Goal: Task Accomplishment & Management: Manage account settings

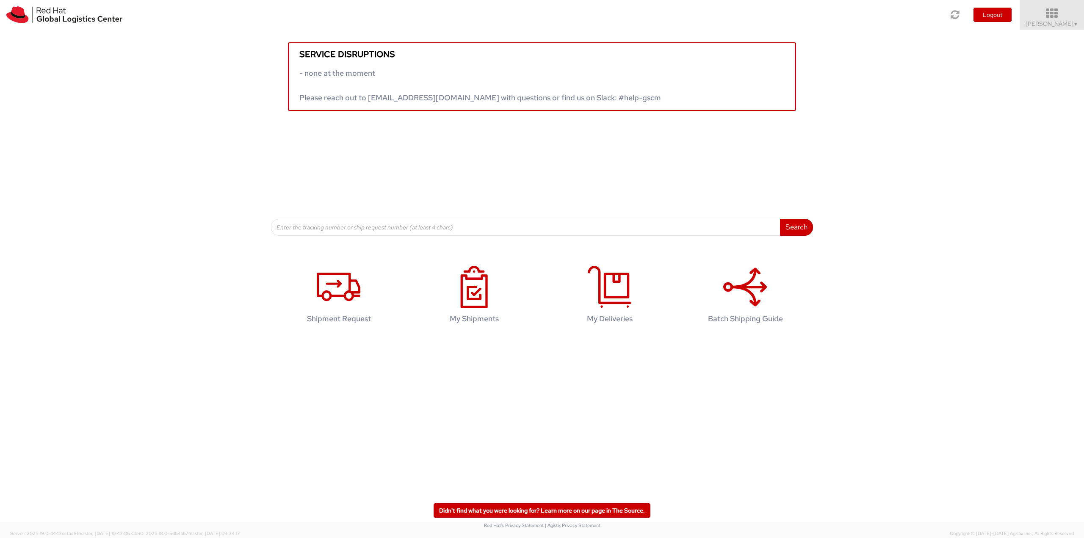
click at [1048, 19] on icon at bounding box center [1052, 14] width 74 height 12
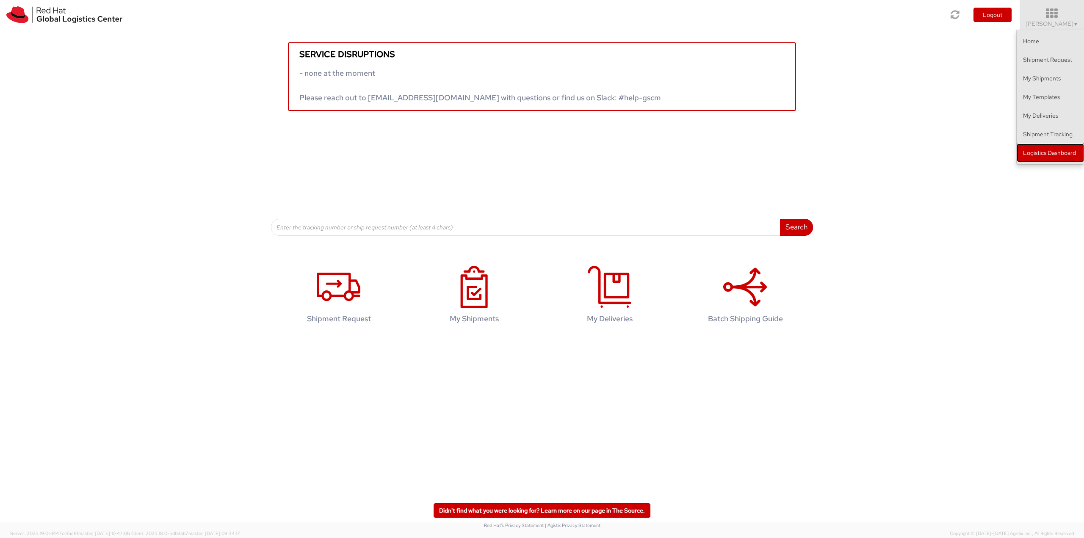
click at [1046, 154] on link "Logistics Dashboard" at bounding box center [1050, 153] width 67 height 19
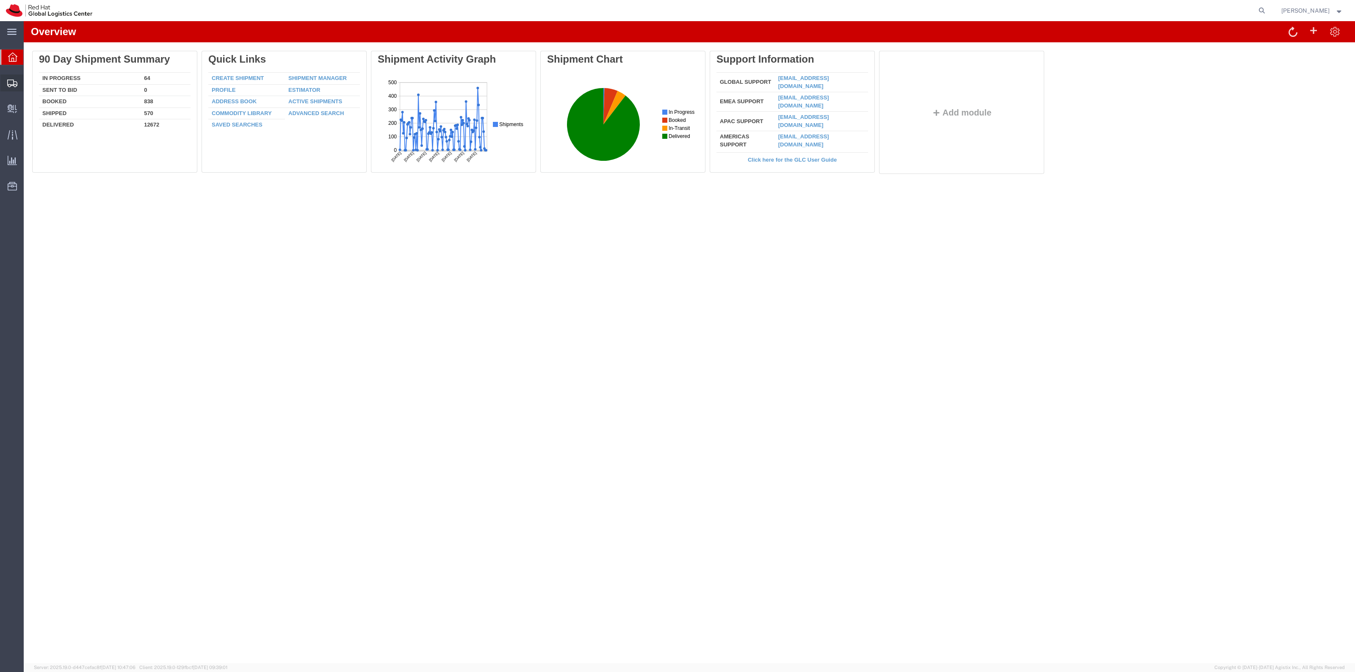
click at [0, 0] on span "Create Shipment" at bounding box center [0, 0] width 0 height 0
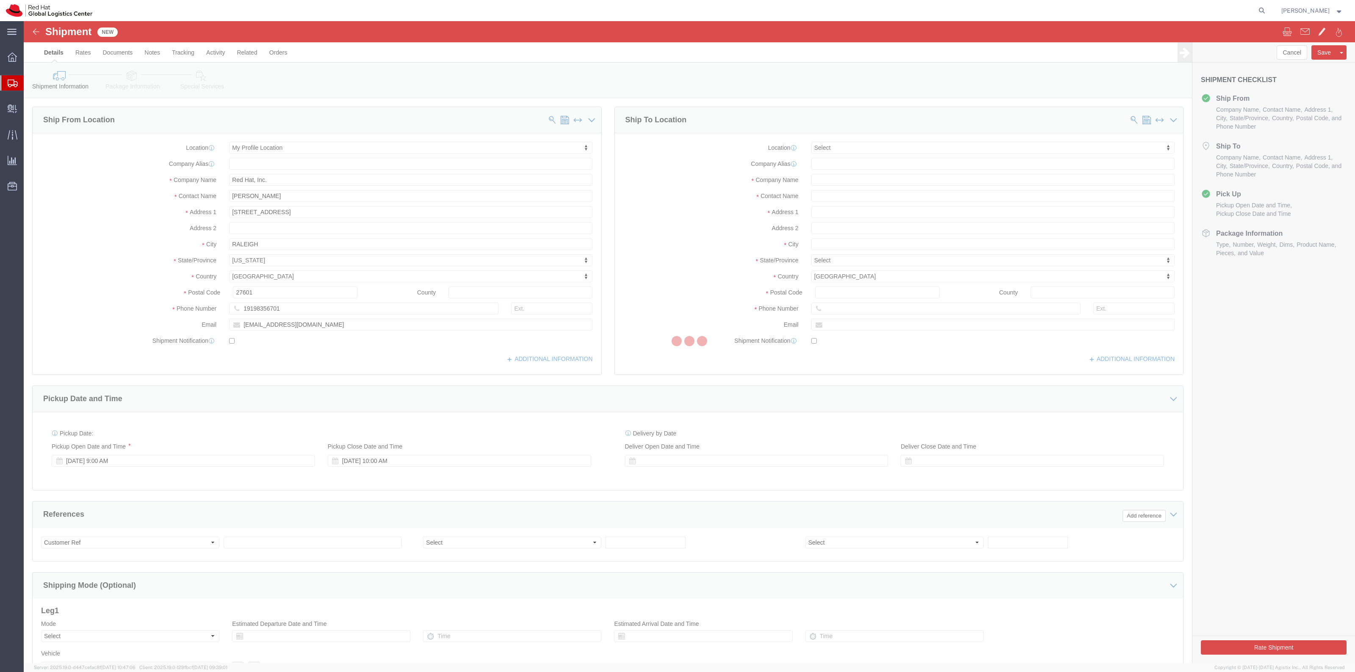
select select
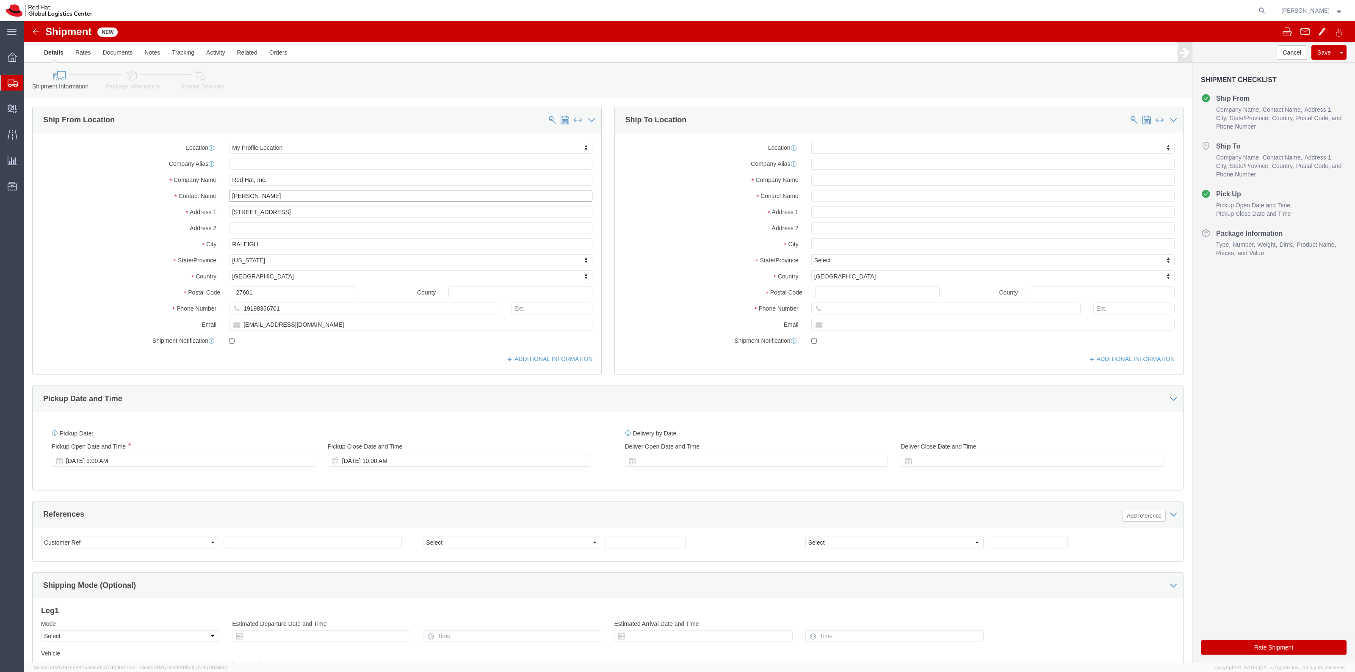
drag, startPoint x: 255, startPoint y: 175, endPoint x: 150, endPoint y: 173, distance: 104.6
click div "Contact Name [PERSON_NAME]"
type input "[PERSON_NAME]"
click input "text"
type input "Aung [PERSON_NAME]"
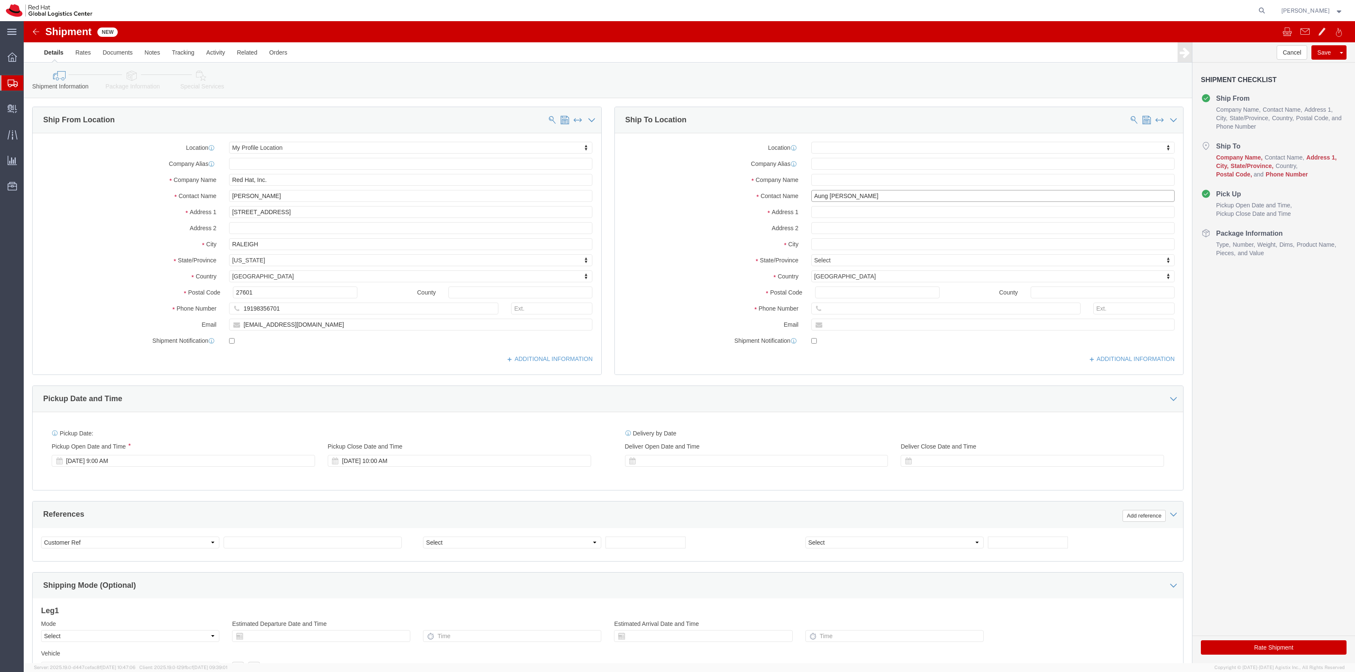
drag, startPoint x: 840, startPoint y: 172, endPoint x: 768, endPoint y: 180, distance: 72.4
click div "Contact Name [PERSON_NAME] [PERSON_NAME]"
click input "text"
paste input "Aung [PERSON_NAME]"
type input "Aung [PERSON_NAME]"
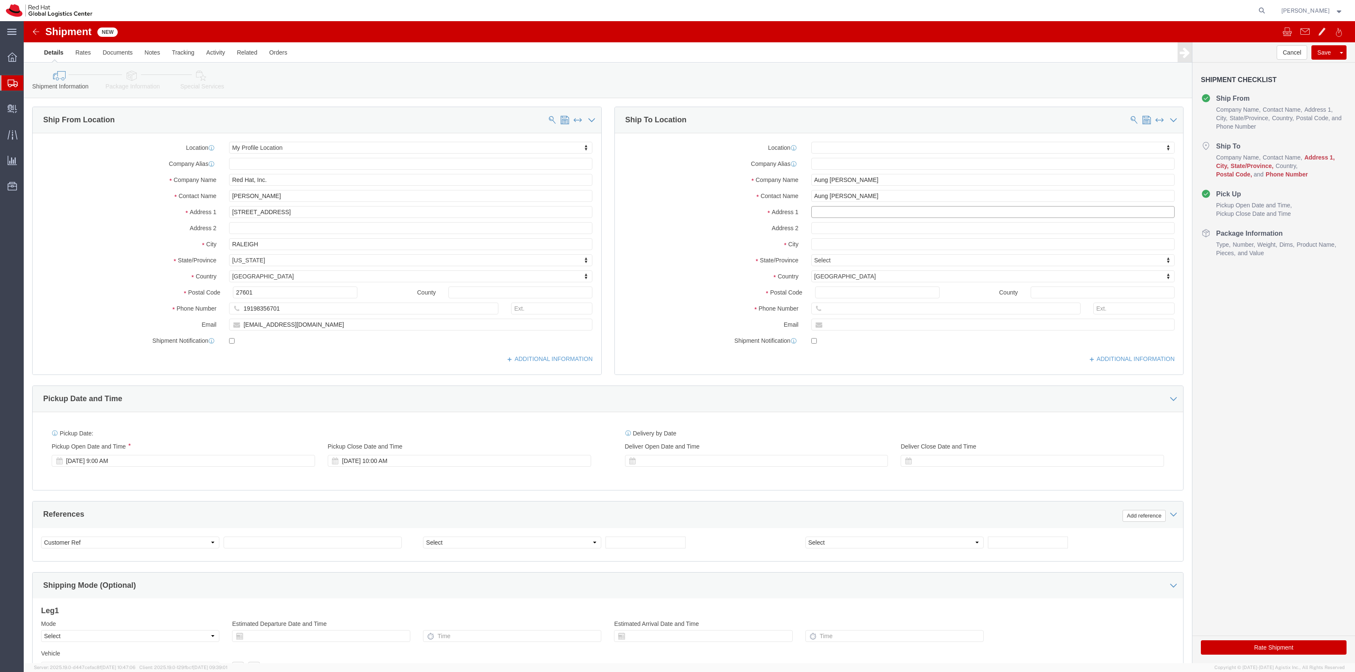
click input "text"
paste input "[STREET_ADDRESS][PERSON_NAME]"
type input "[STREET_ADDRESS][PERSON_NAME]"
select select
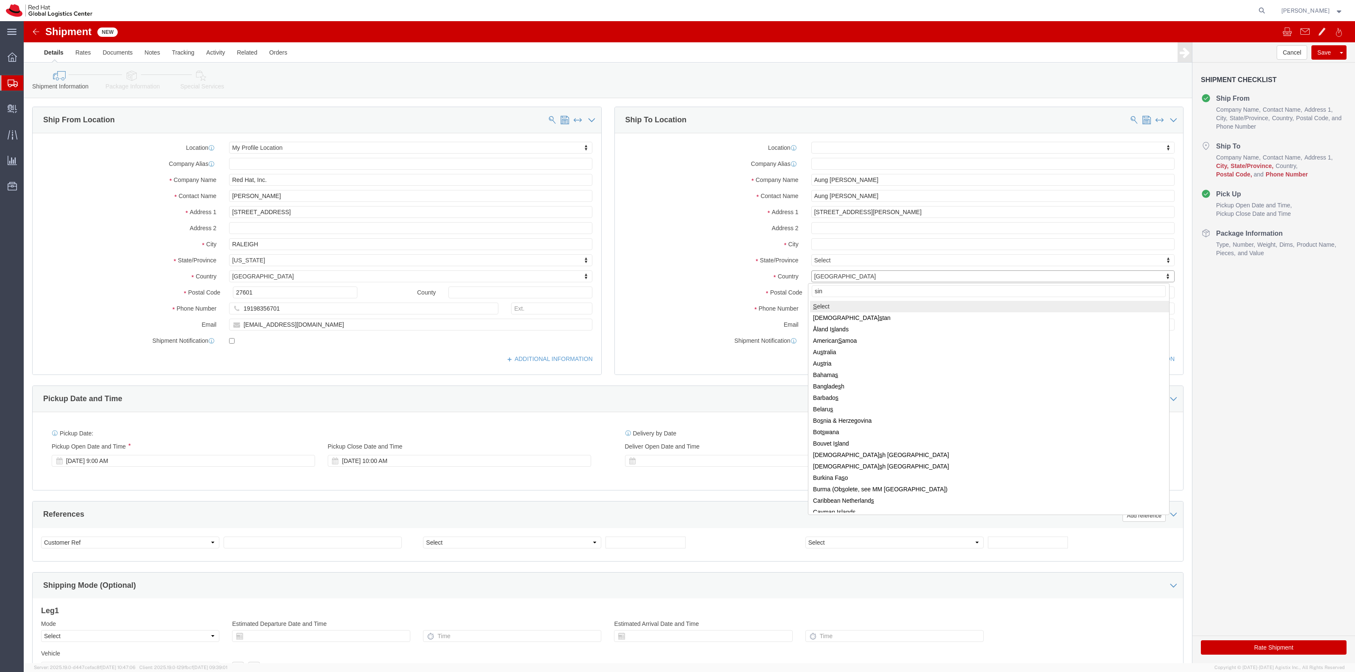
type input "sing"
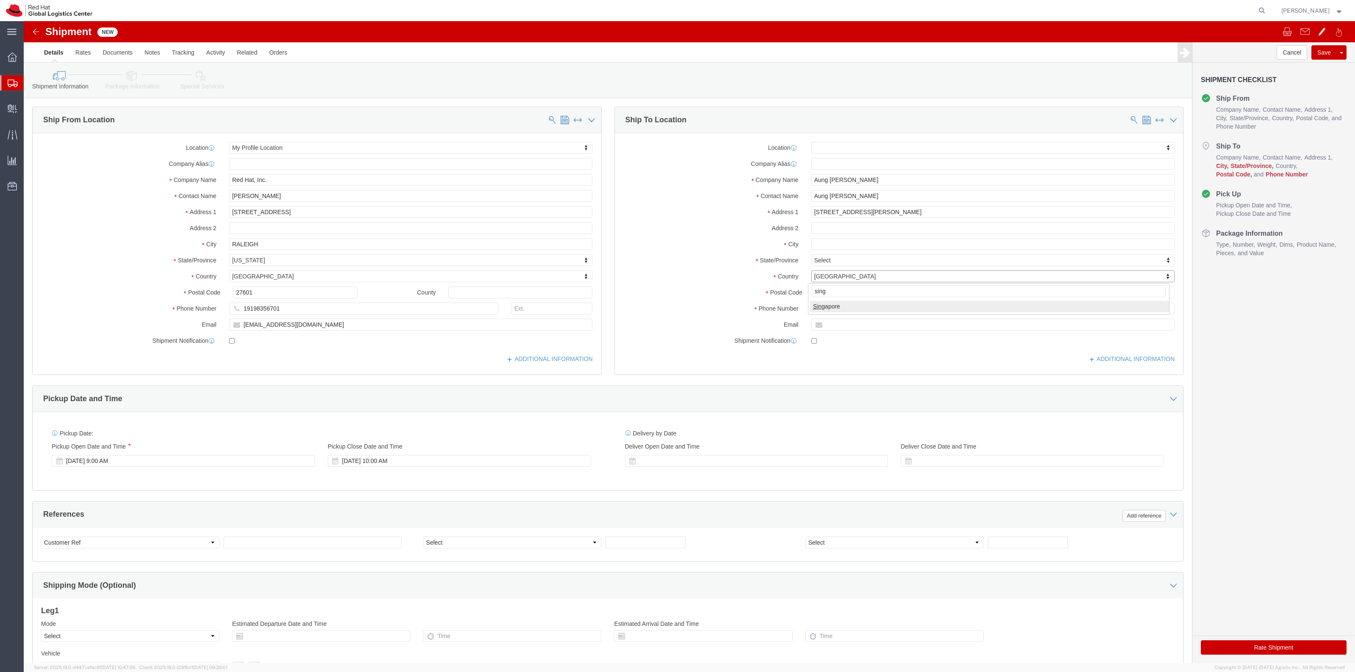
select select
select select "SG"
click input "text"
paste input "The Rainforest"
type input "The Rainforest"
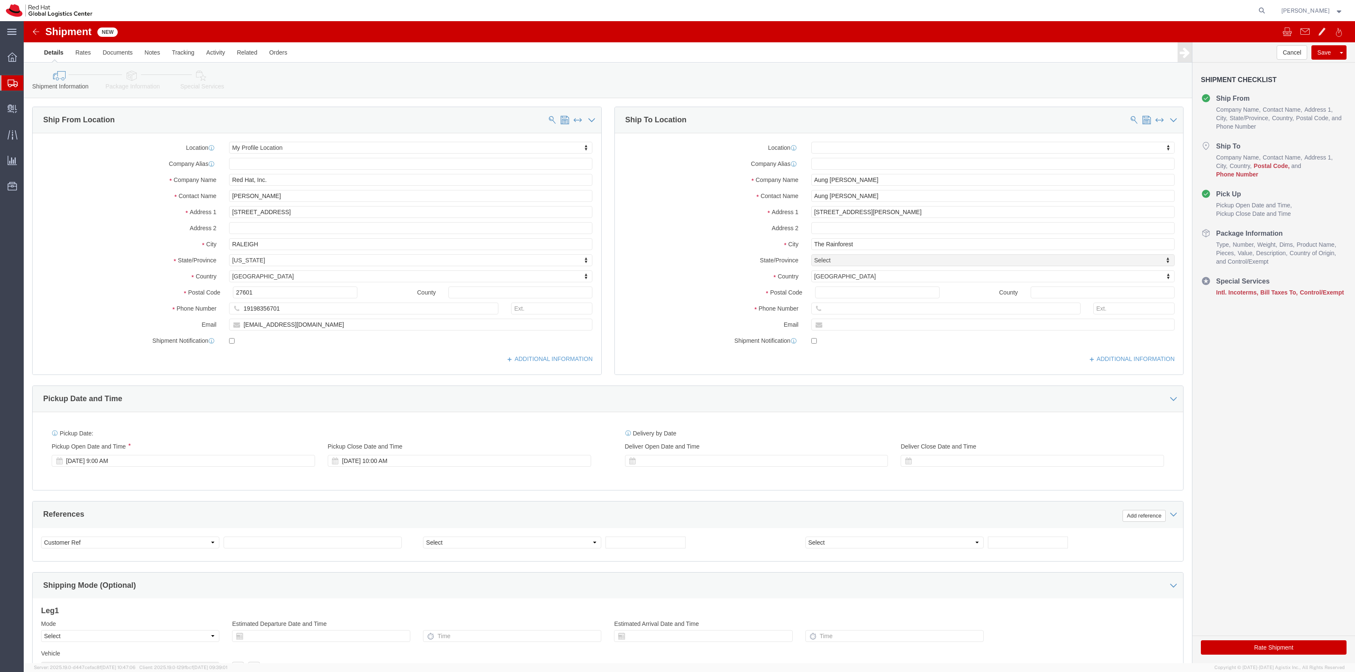
select select
drag, startPoint x: 806, startPoint y: 295, endPoint x: 811, endPoint y: 287, distance: 9.1
click div
click input "text"
paste input "689871"
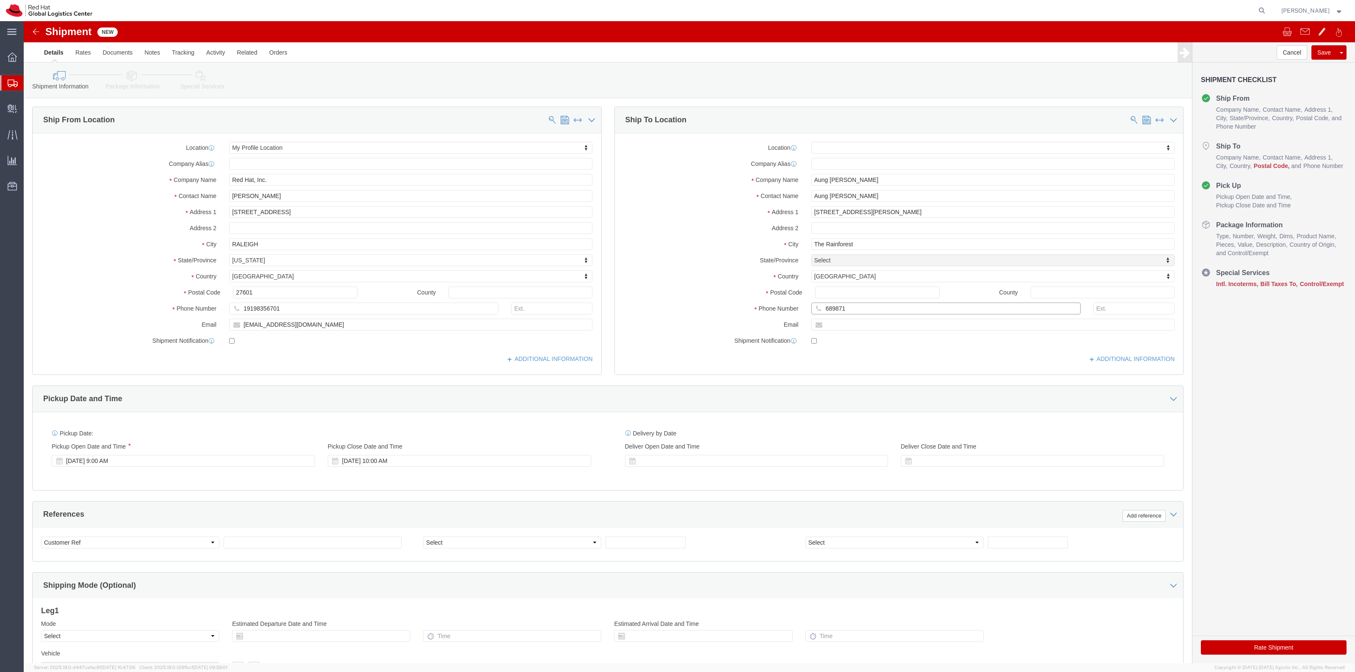
type input "689871"
click input "Postal Code"
paste input "689871"
type input "689871"
select select
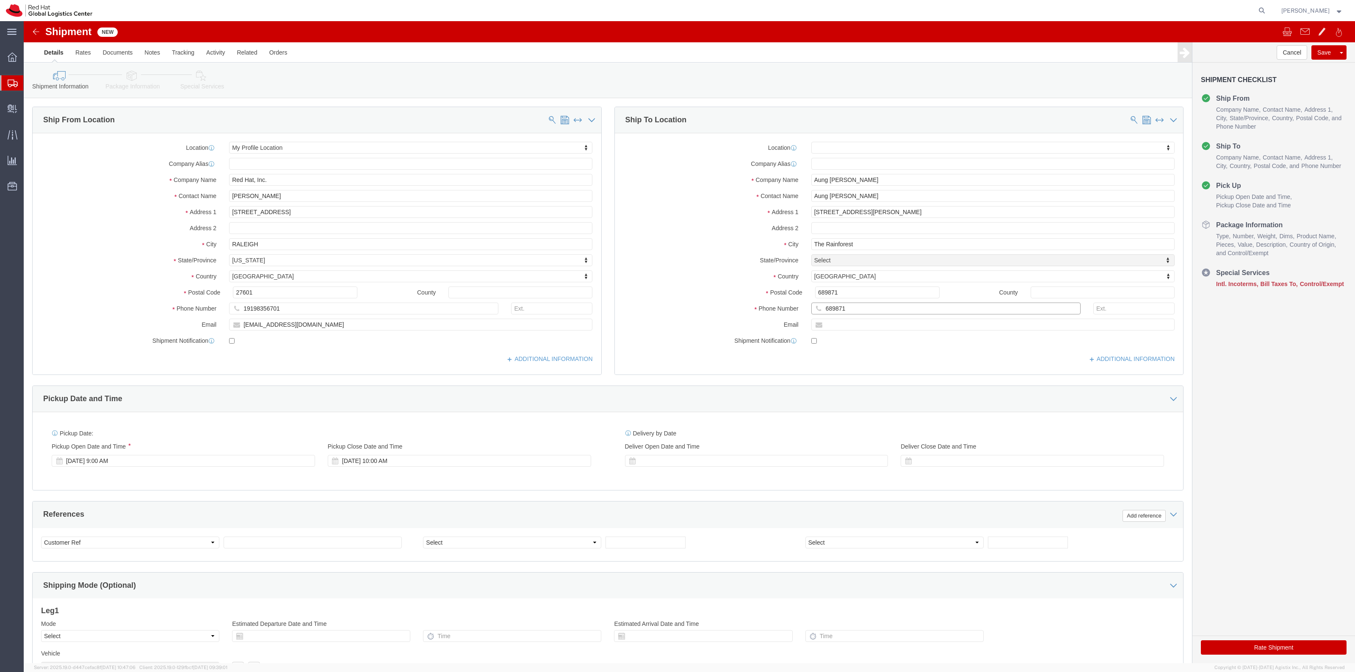
drag, startPoint x: 828, startPoint y: 289, endPoint x: 769, endPoint y: 284, distance: 59.5
click div "Phone Number 689871"
click input "text"
paste input "[PERSON_NAME][EMAIL_ADDRESS][DOMAIN_NAME]"
type input "[PERSON_NAME][EMAIL_ADDRESS][DOMAIN_NAME]"
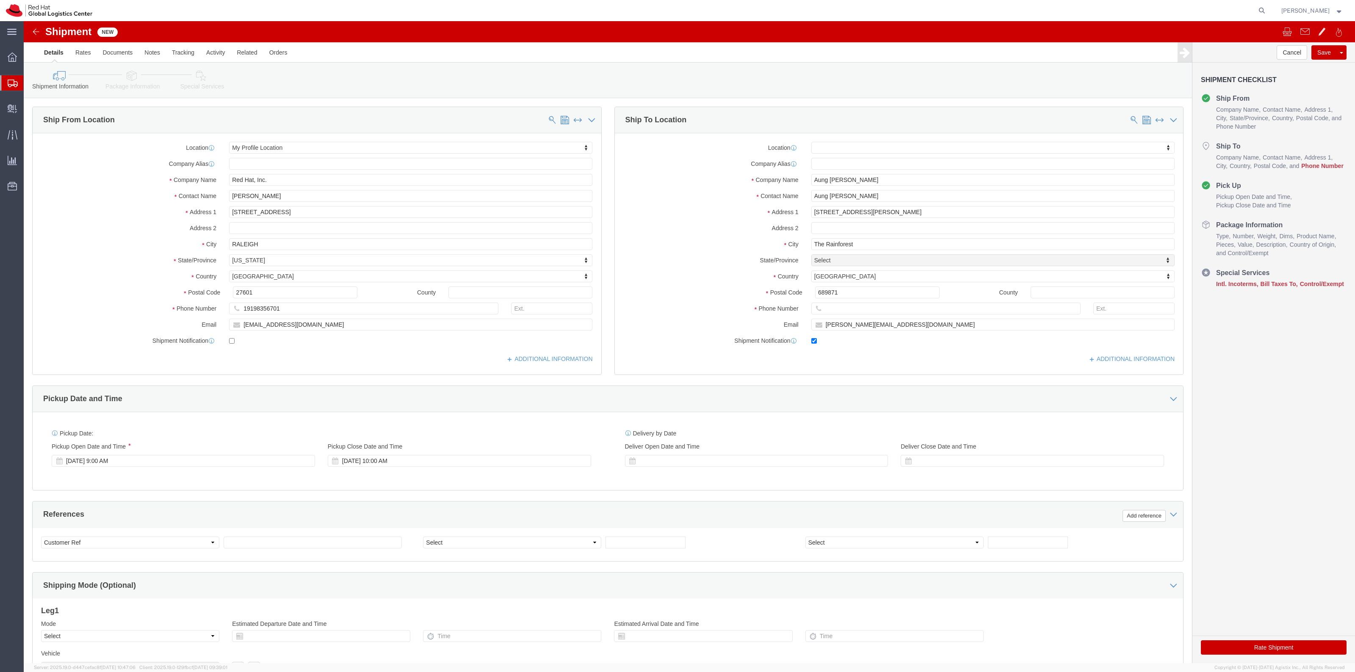
checkbox input "true"
drag, startPoint x: 812, startPoint y: 288, endPoint x: 816, endPoint y: 285, distance: 4.8
click input "text"
paste input "65 93688298"
type input "65 93688298"
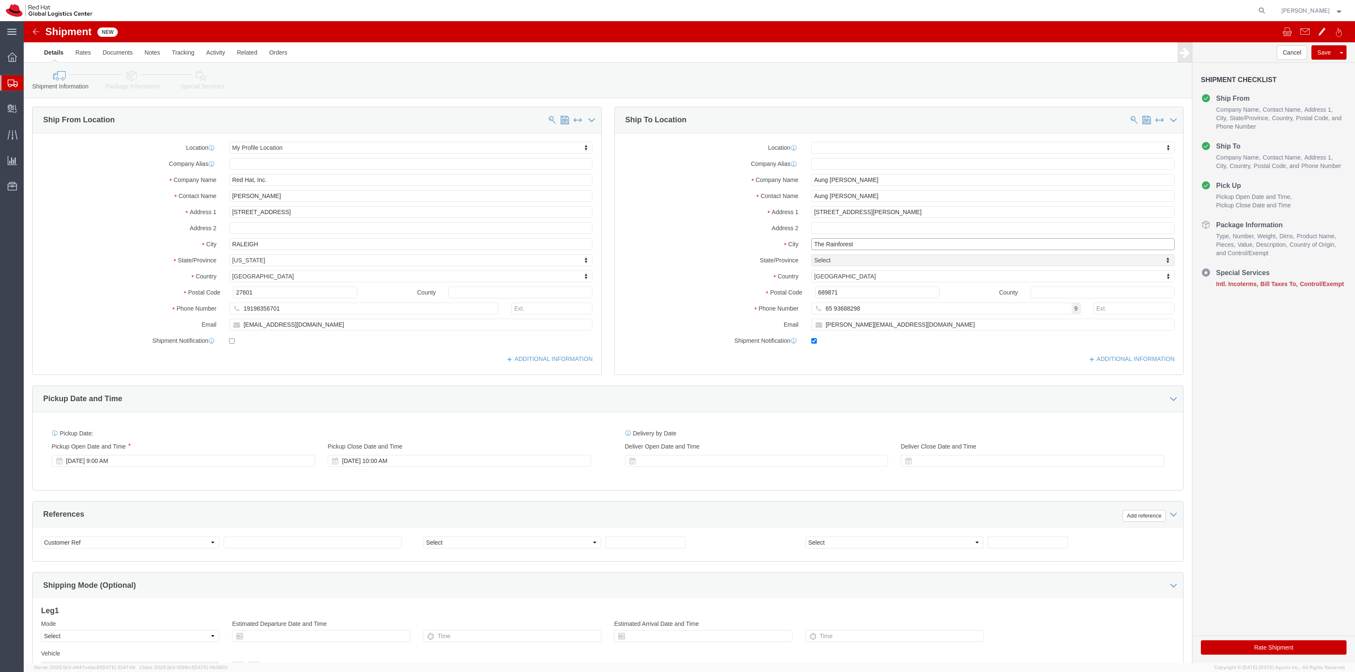
drag, startPoint x: 844, startPoint y: 224, endPoint x: 755, endPoint y: 230, distance: 88.3
click div "Location My Profile Location [GEOGRAPHIC_DATA] - [GEOGRAPHIC_DATA] - [GEOGRAPHI…"
select select
click input "text"
paste input "The Rainforest"
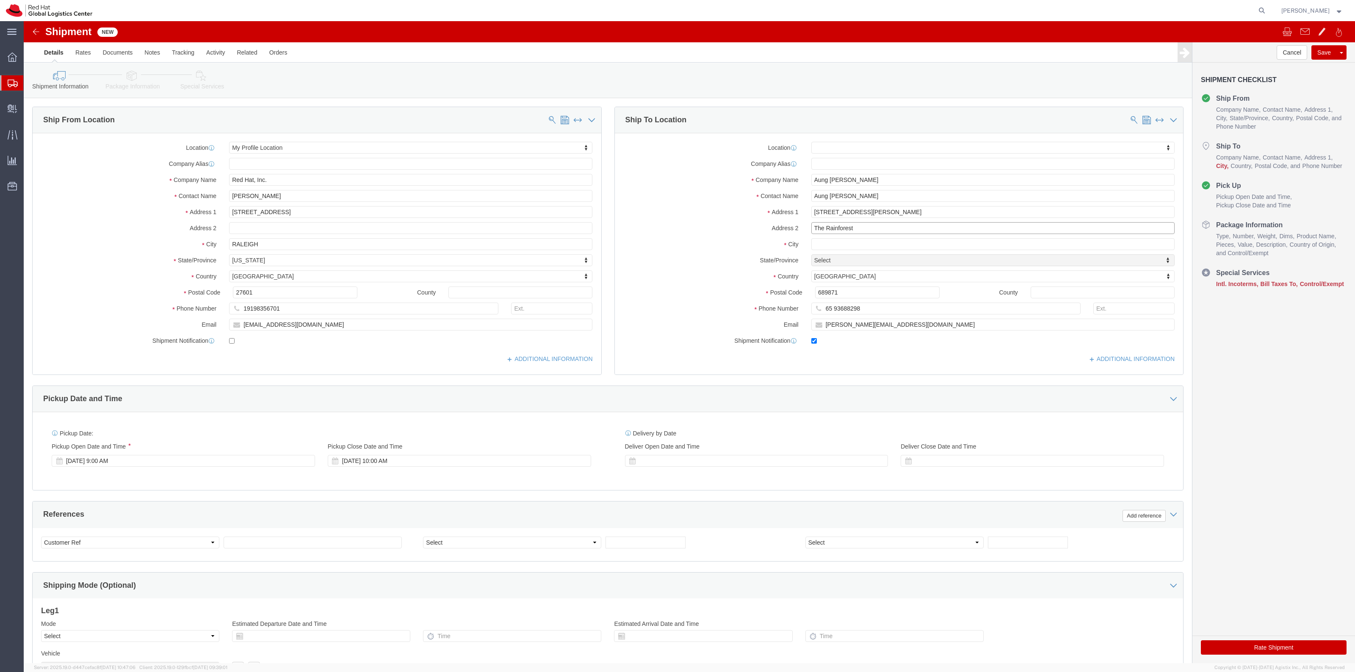
type input "The Rainforest"
click input "text"
type input "Singapiore"
select select
drag, startPoint x: 273, startPoint y: 299, endPoint x: 178, endPoint y: 288, distance: 95.9
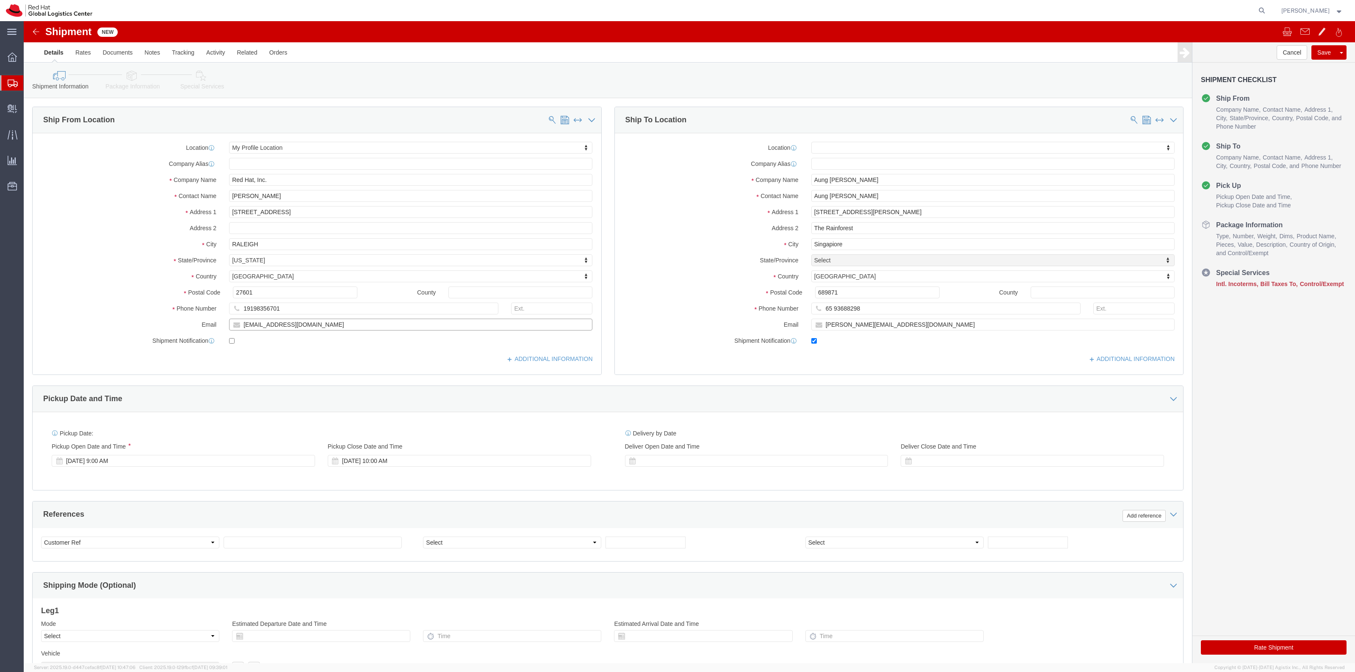
click div "Location My Profile Location My Profile Location [GEOGRAPHIC_DATA] - [GEOGRAPHI…"
paste input "ljensen"
type input "[EMAIL_ADDRESS][DOMAIN_NAME]"
click label
click input "checkbox"
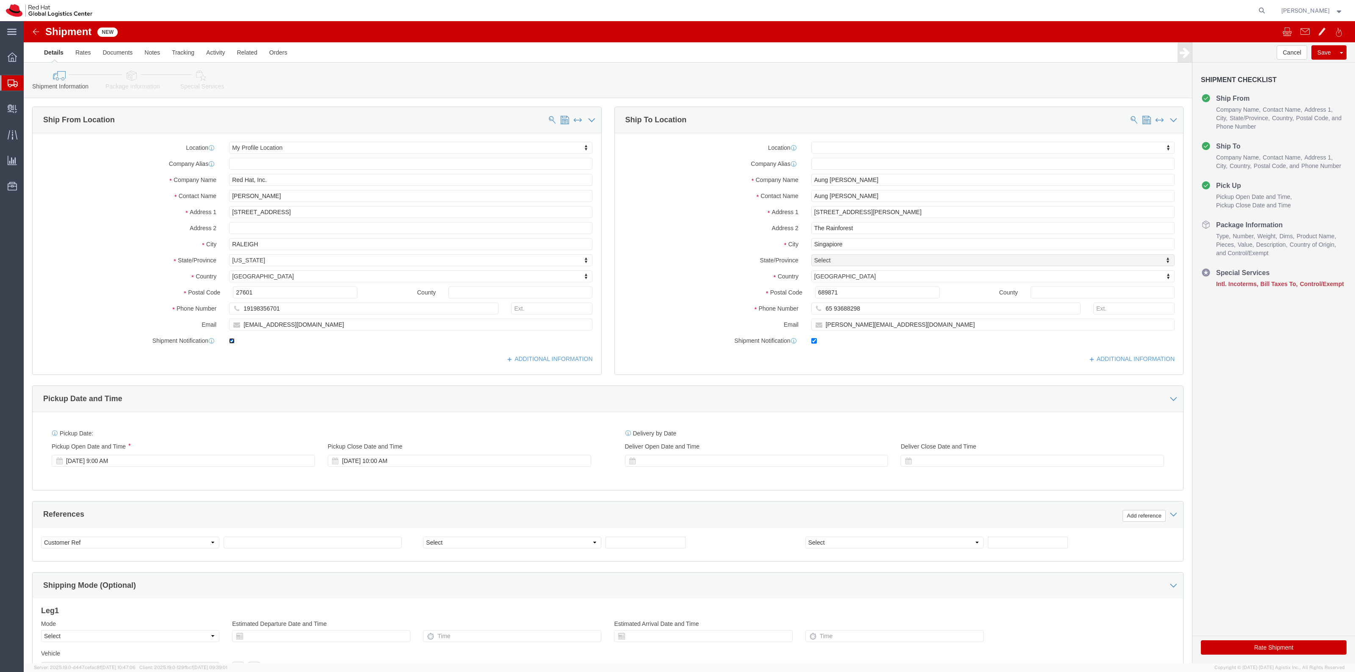
checkbox input "false"
click icon
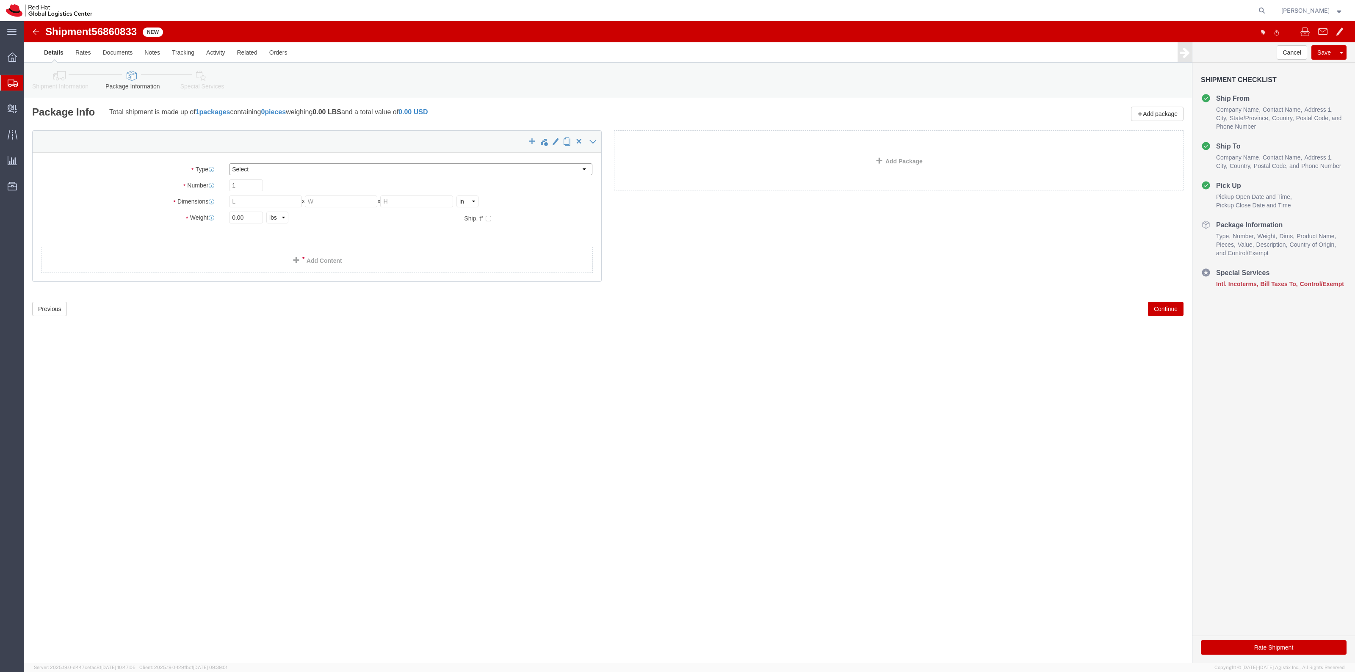
click select "Select Case(s) Crate(s) Envelope Large Box Medium Box PAK Skid(s) Small Box Sma…"
select select "PAK"
click select "Select Case(s) Crate(s) Envelope Large Box Medium Box PAK Skid(s) Small Box Sma…"
type input "10.25"
type input "12.75"
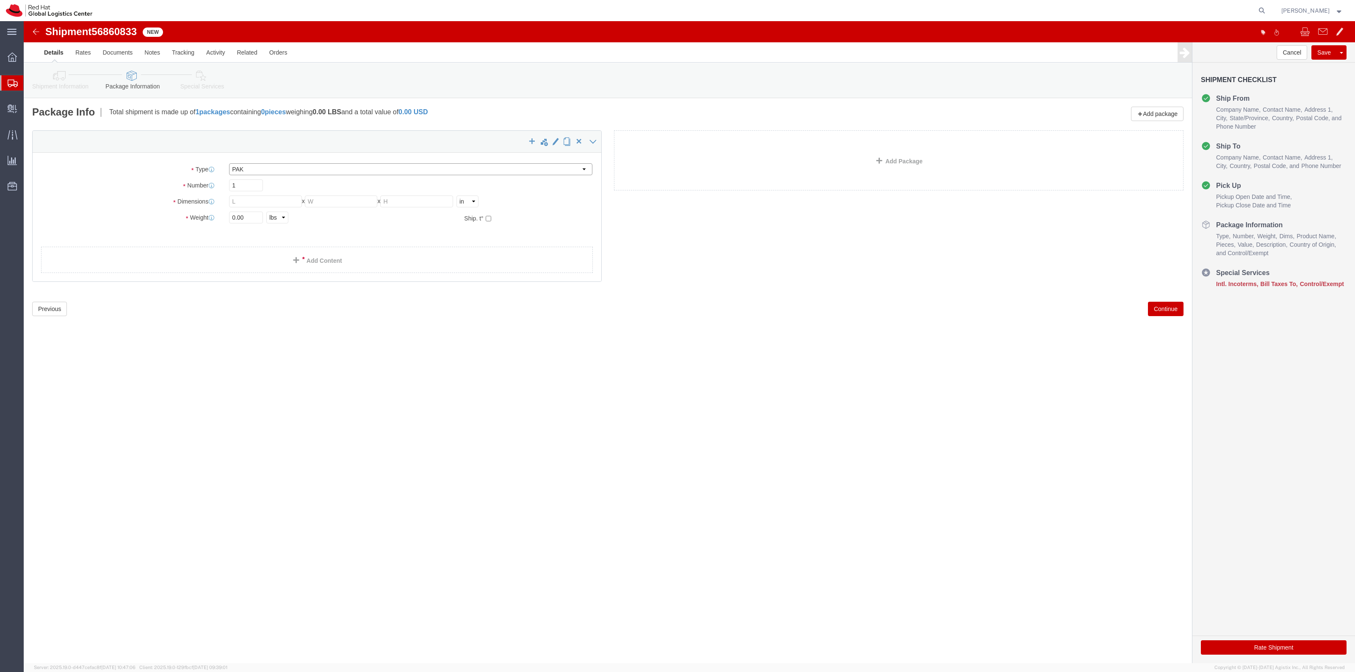
type input "1.00"
drag, startPoint x: 225, startPoint y: 199, endPoint x: 119, endPoint y: 177, distance: 108.1
click div "Package Type Select Case(s) Crate(s) Envelope Large Box Medium Box PAK Skid(s) …"
type input "3"
click div "Please fix the following errors Ship From Location Location My Profile Location…"
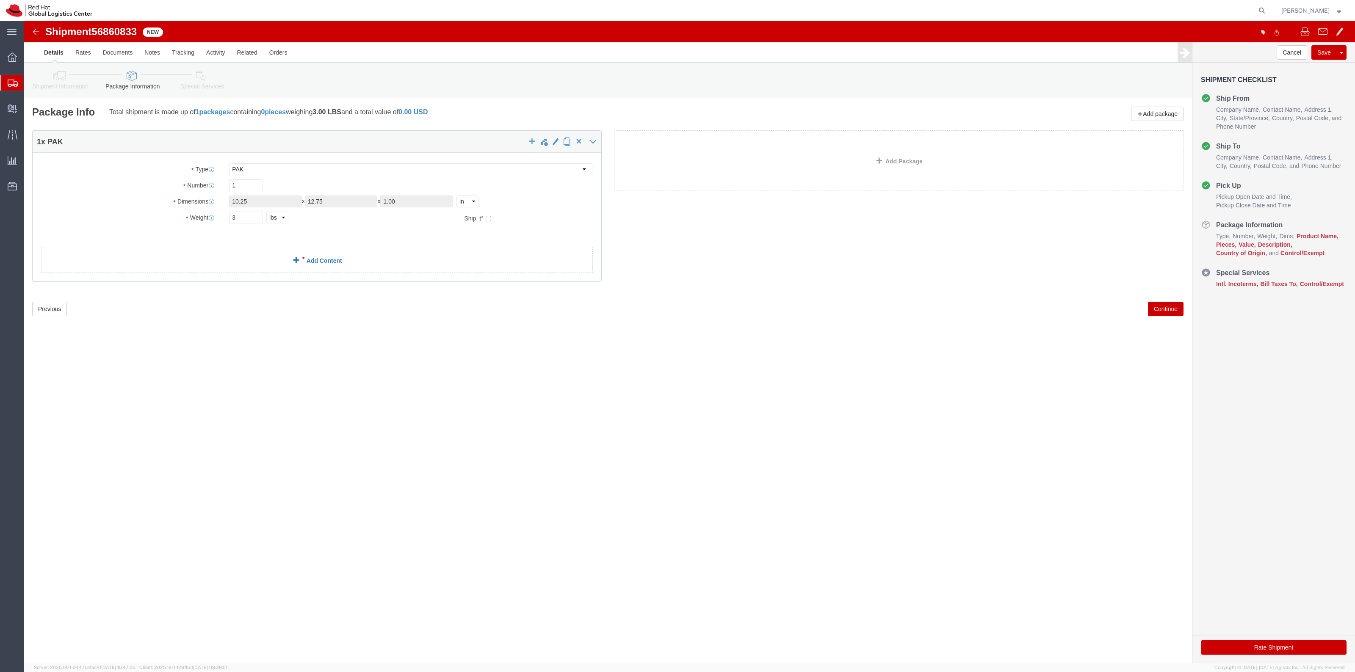
click link "Add Content"
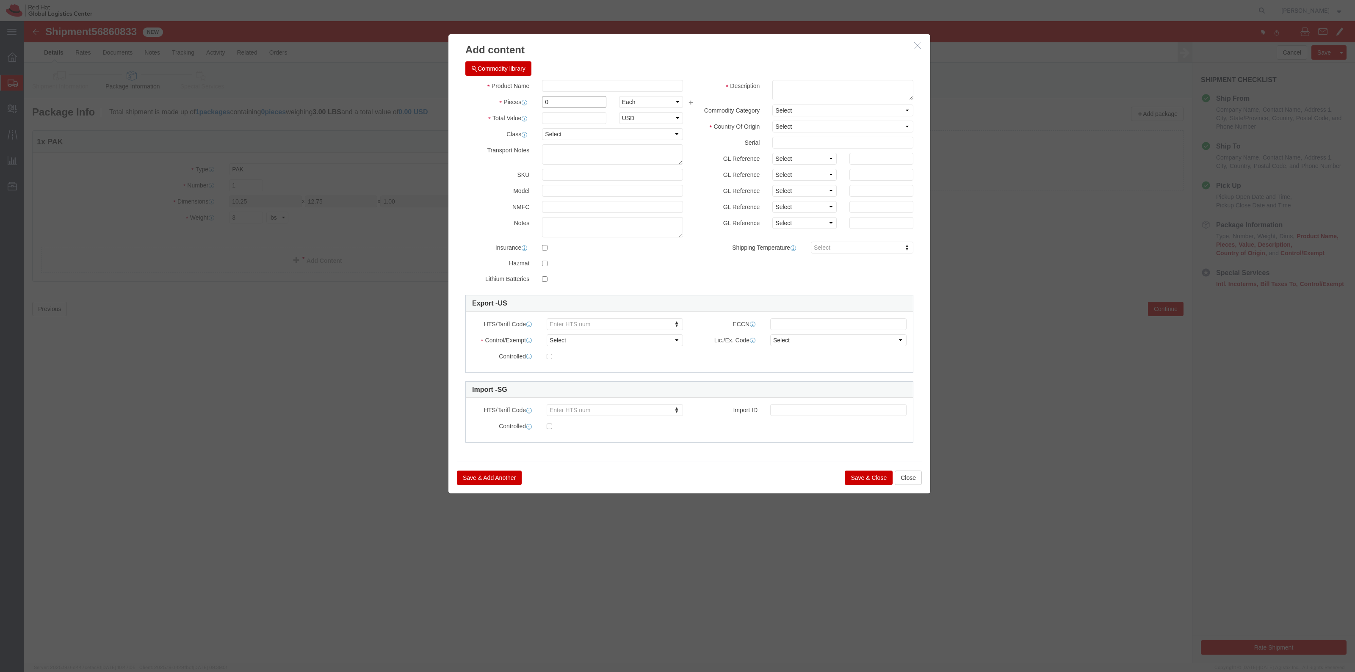
drag, startPoint x: 538, startPoint y: 76, endPoint x: 531, endPoint y: 76, distance: 6.8
click input "0"
drag, startPoint x: 531, startPoint y: 76, endPoint x: 512, endPoint y: 74, distance: 19.2
click div "Product Name Pieces 0 Select Bag Barrels 100Board Feet Bottle Box Blister Pack …"
type input "1"
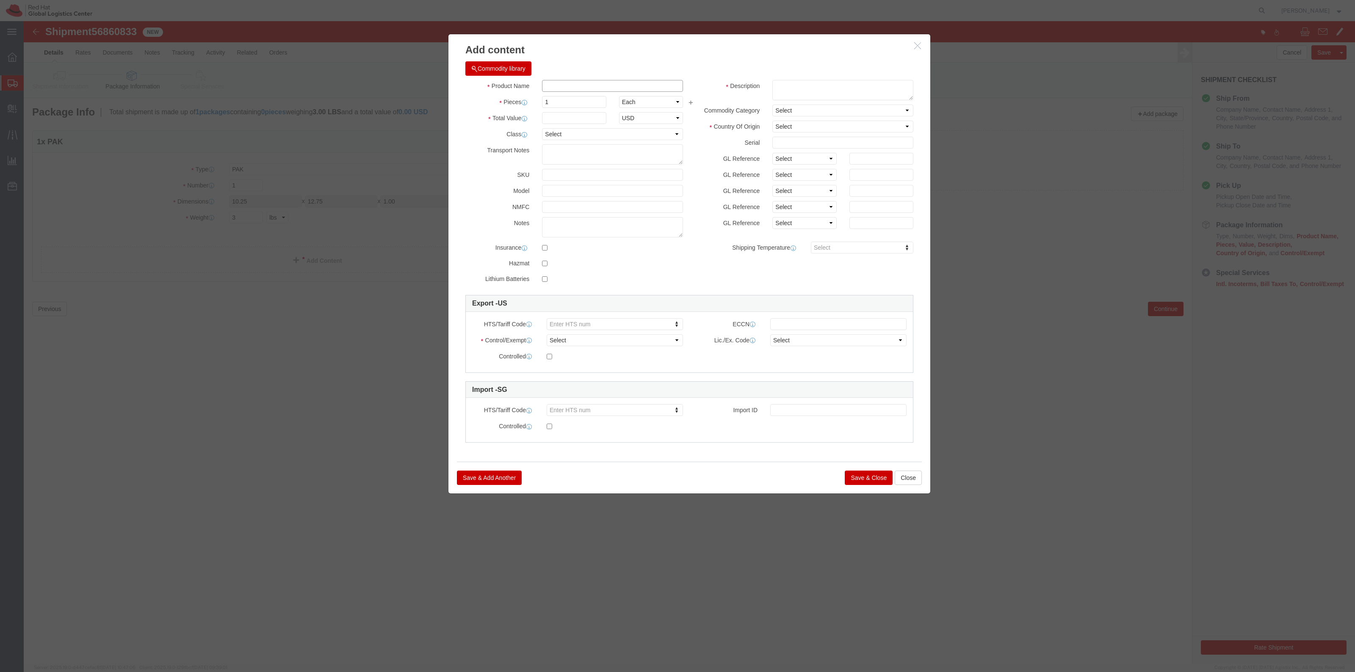
click input "text"
type input "Laptop Decal"
click button "Close"
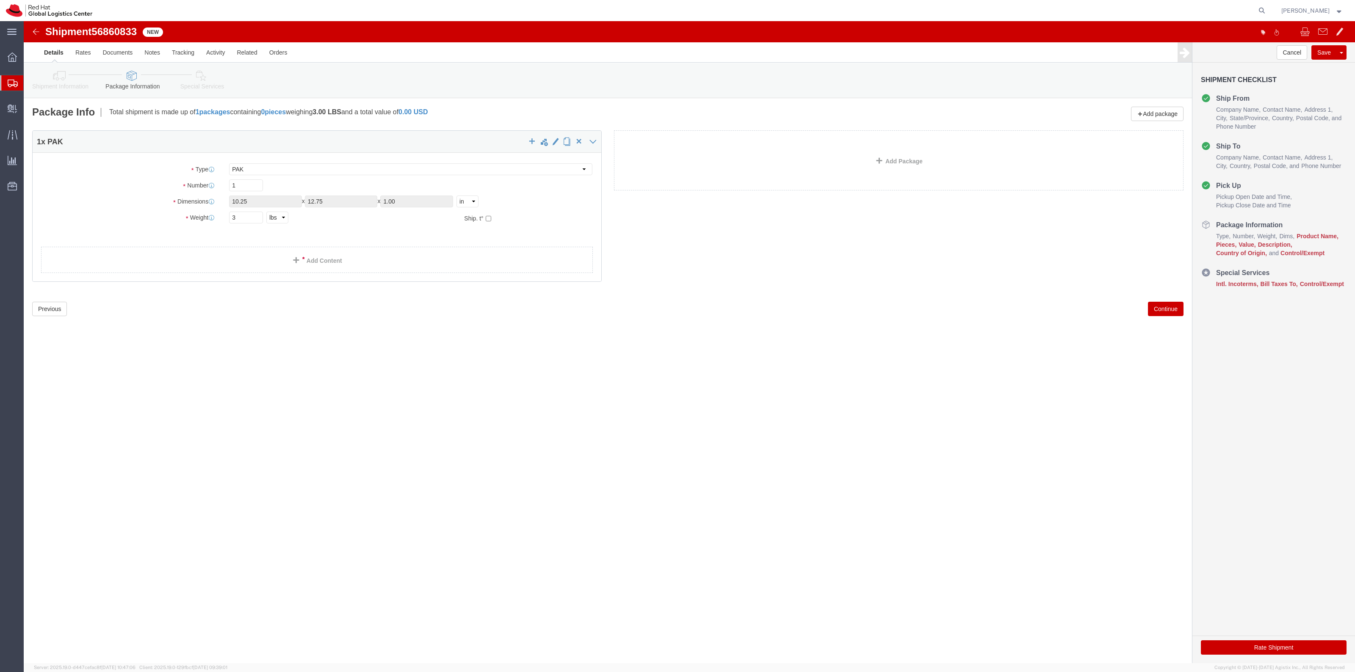
click at [1263, 9] on agx-global-search at bounding box center [1133, 10] width 271 height 21
click at [1268, 7] on icon at bounding box center [1262, 11] width 12 height 12
paste input "CR115081"
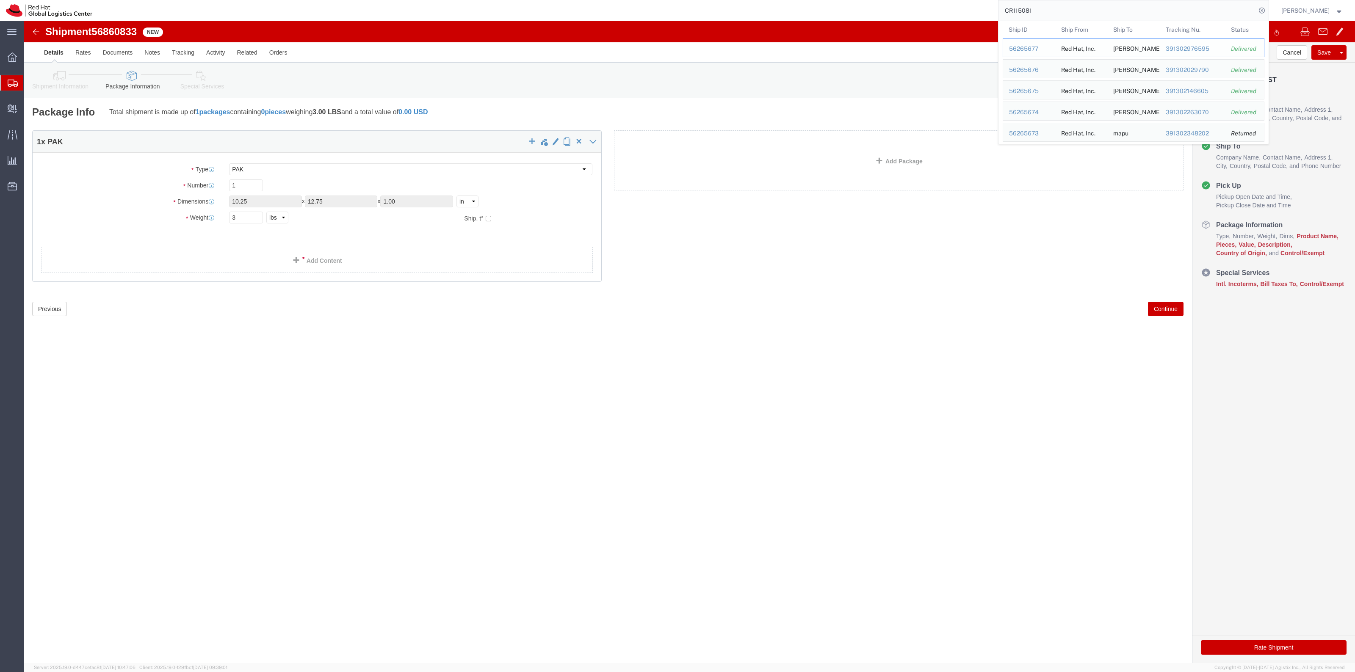
drag, startPoint x: 1044, startPoint y: 50, endPoint x: 1041, endPoint y: 54, distance: 5.4
click at [1041, 54] on td "Ship ID 56265677" at bounding box center [1029, 47] width 53 height 19
drag, startPoint x: 1054, startPoint y: 46, endPoint x: 1017, endPoint y: 48, distance: 36.5
click at [1017, 48] on td "Ship ID 56265677" at bounding box center [1029, 47] width 53 height 19
copy div "56265677"
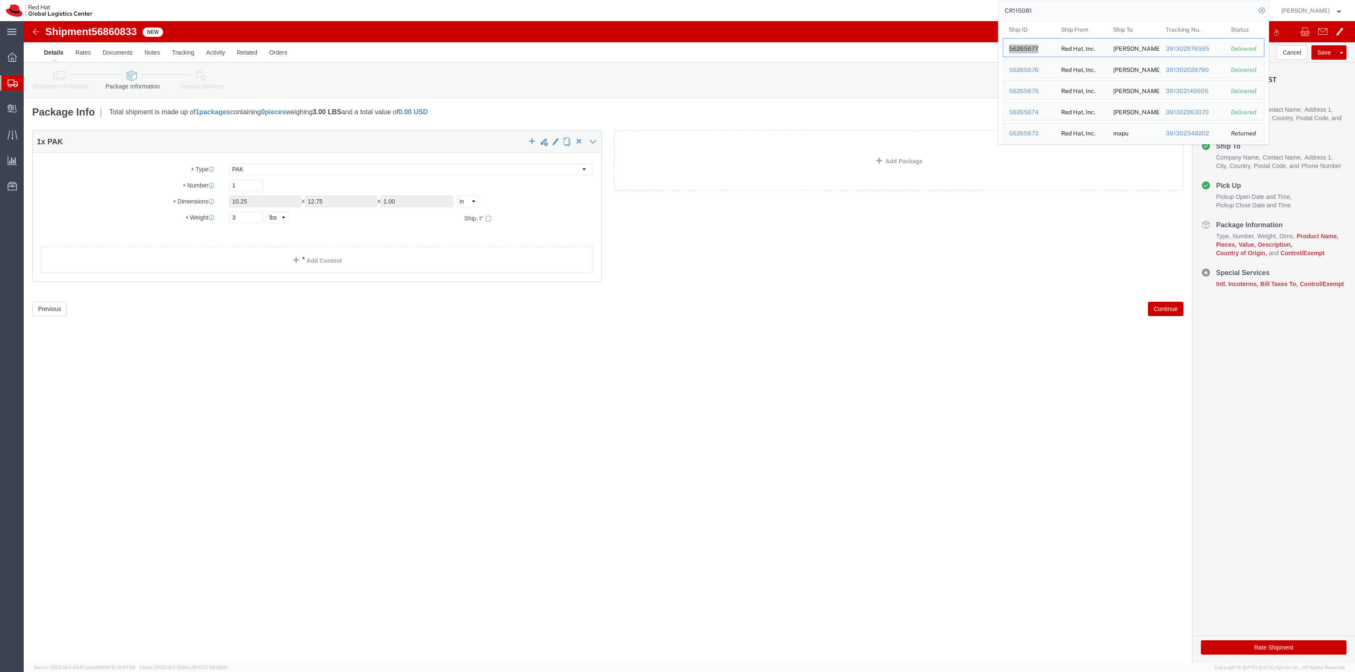
click div "Shipment 56860833 New Details Rates Documents Notes Tracking Activity Related O…"
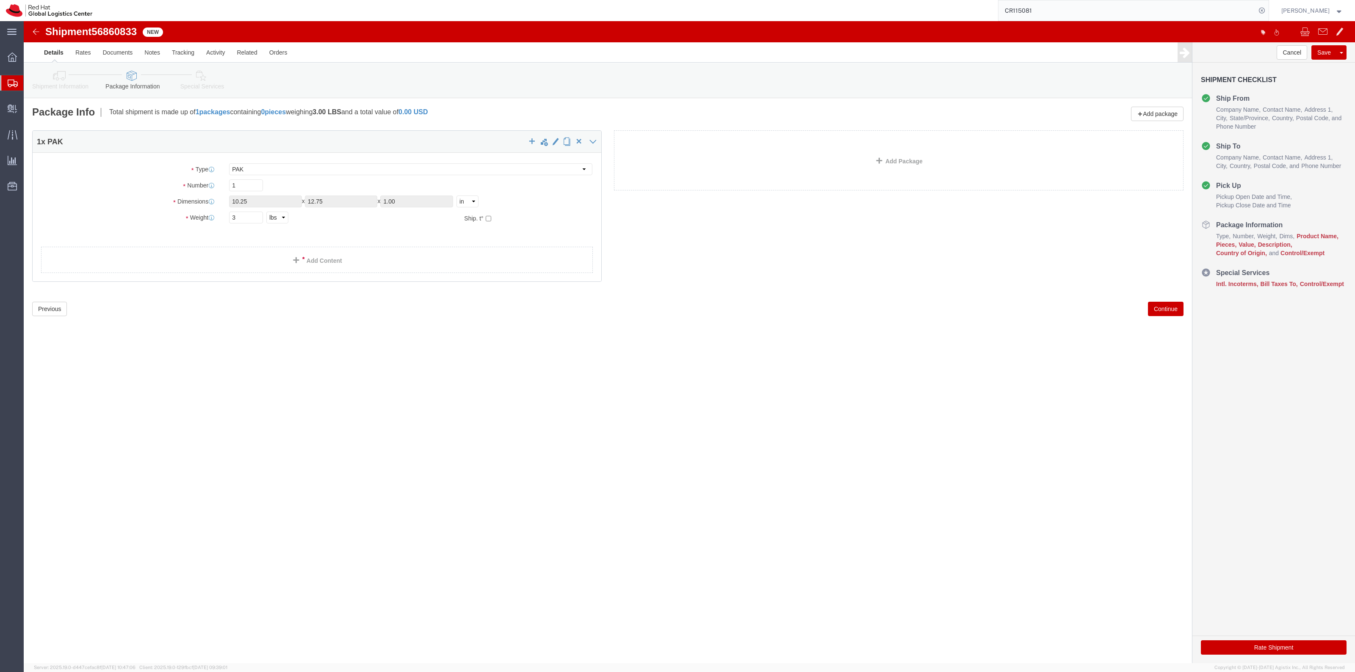
click at [958, 8] on div "CR115081" at bounding box center [683, 10] width 1171 height 21
paste input "56265677"
type input "56265677"
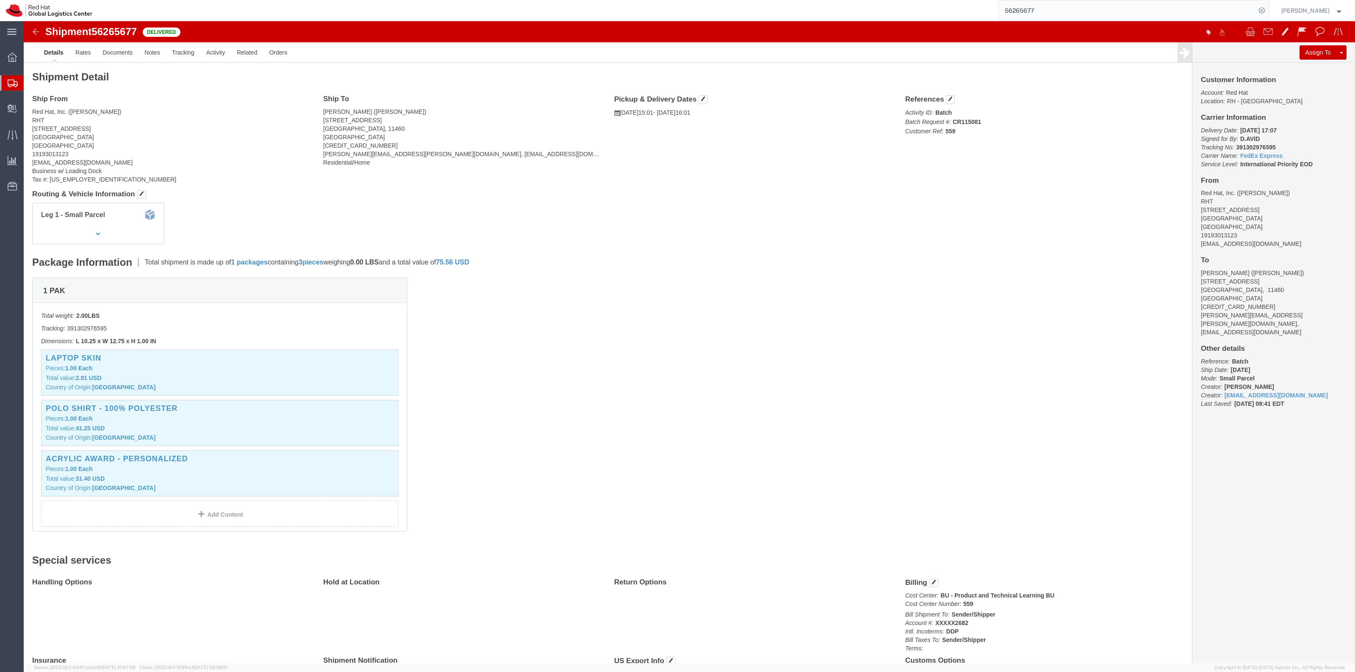
click div "Shipment Detail Ship From Red Hat, Inc. ([PERSON_NAME]) RHT [STREET_ADDRESS] 19…"
click link "Clone Shipment"
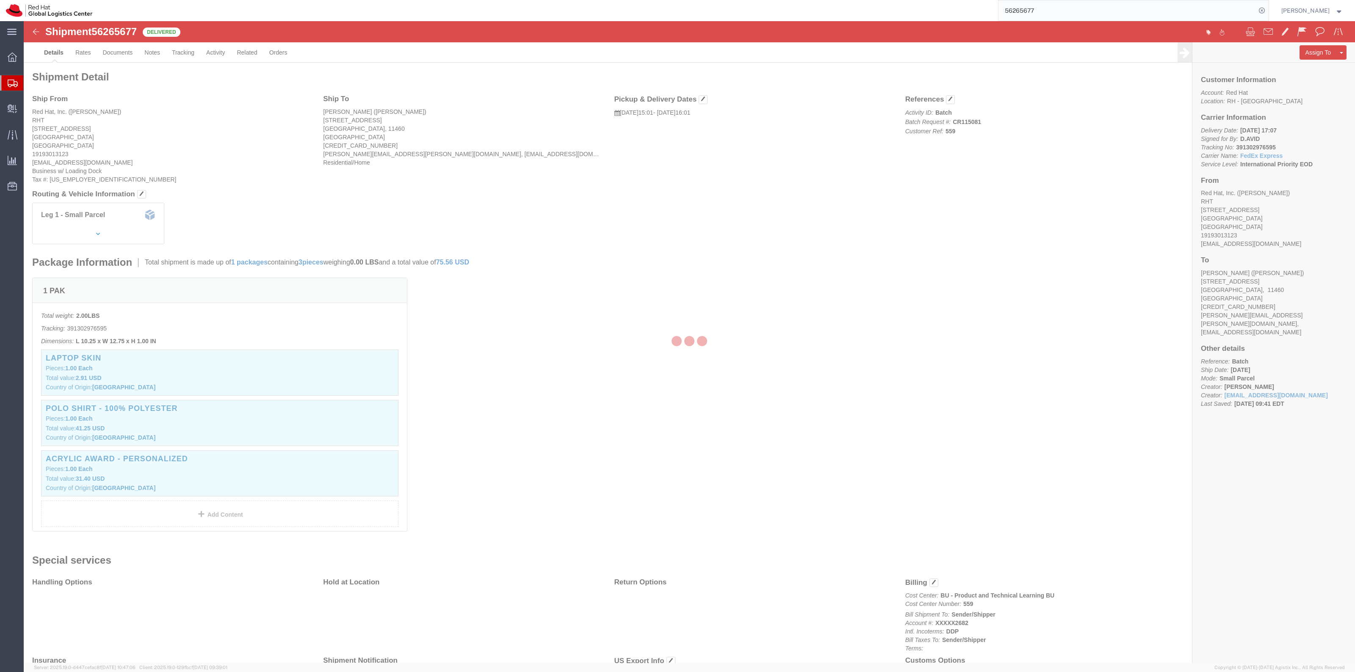
select select "38014"
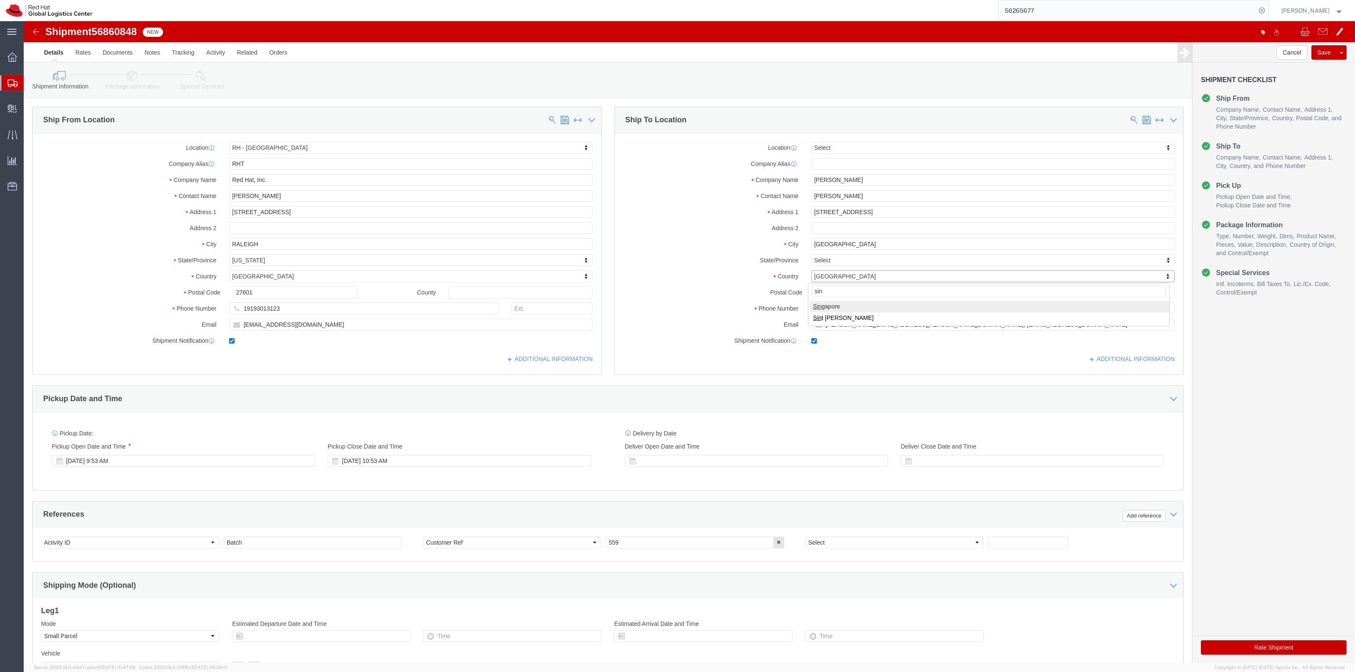
type input "sin"
select select "SG"
click link "Package Information"
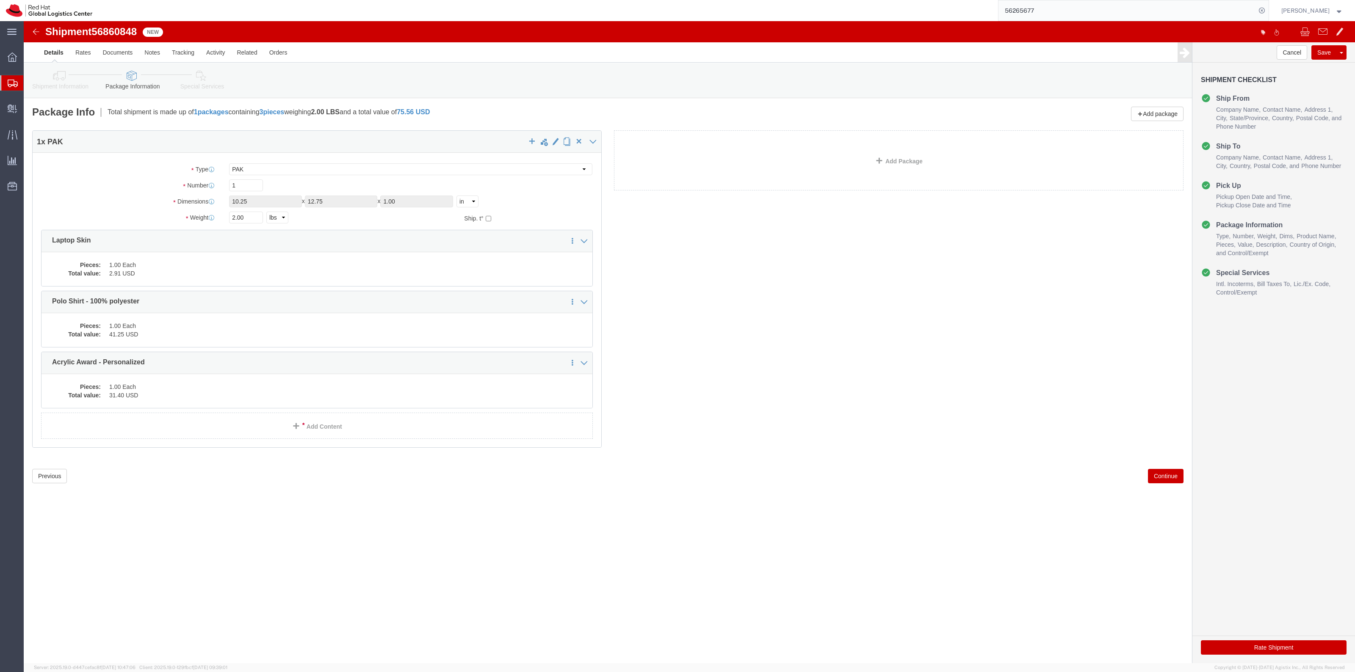
click icon
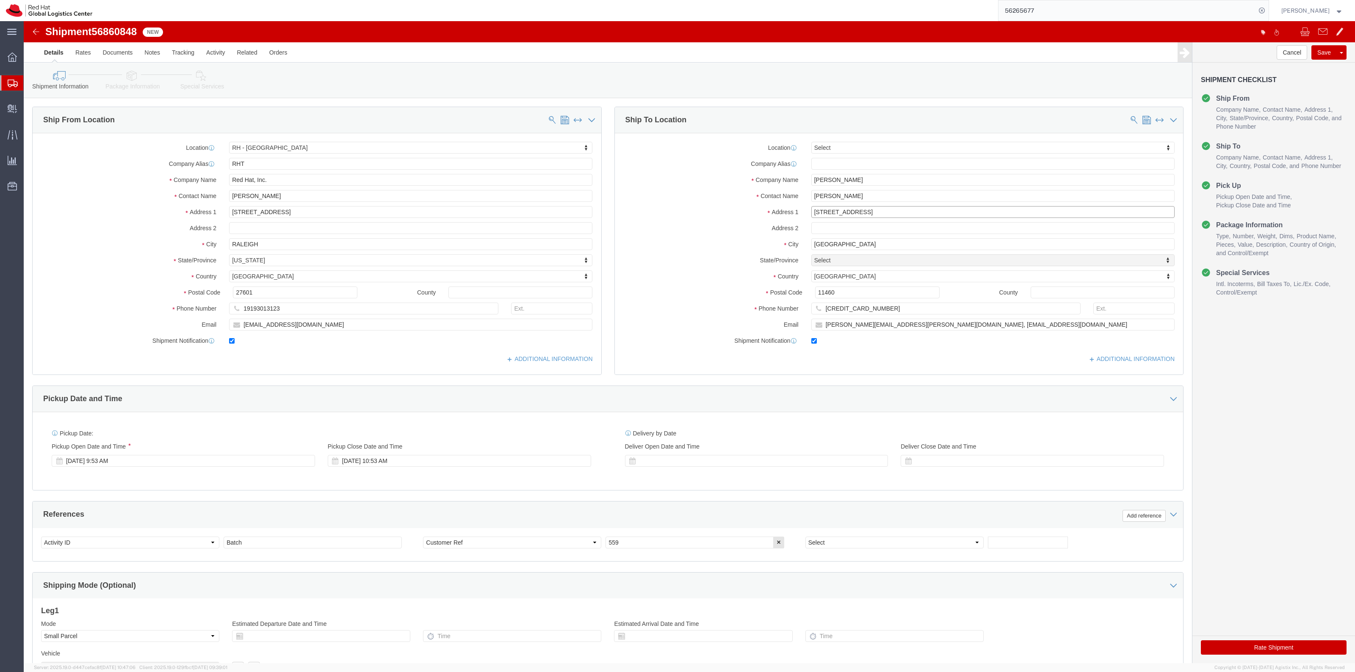
drag, startPoint x: 862, startPoint y: 191, endPoint x: 736, endPoint y: 194, distance: 125.4
click div "Address [STREET_ADDRESS]"
paste input "[STREET_ADDRESS][PERSON_NAME]"
type input "[STREET_ADDRESS][PERSON_NAME]"
drag, startPoint x: 845, startPoint y: 155, endPoint x: 791, endPoint y: 166, distance: 54.4
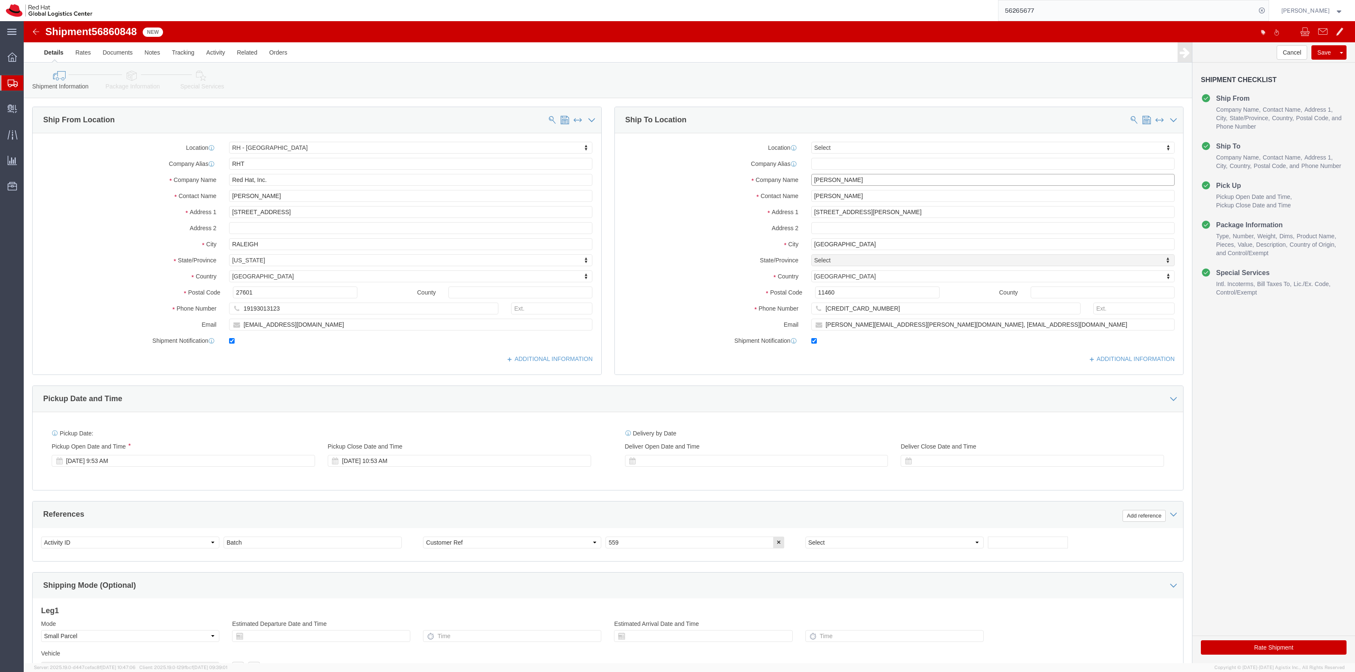
click div "Company Name [PERSON_NAME]"
paste input "Aung [PERSON_NAME]"
type input "Aung [PERSON_NAME]"
drag, startPoint x: 826, startPoint y: 174, endPoint x: 733, endPoint y: 166, distance: 93.1
click div "Location Select Select My Profile Location [GEOGRAPHIC_DATA] - [GEOGRAPHIC_DATA…"
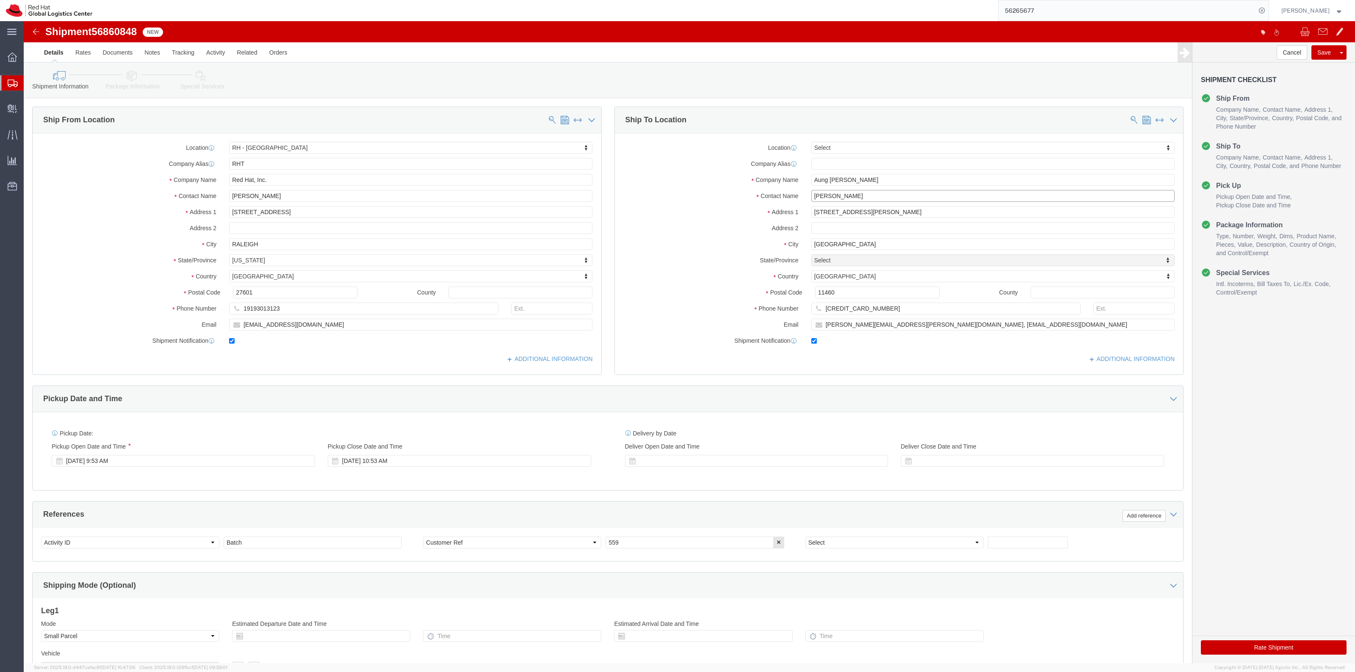
paste input "Aung [PERSON_NAME]"
type input "Aung [PERSON_NAME]"
click input "text"
drag, startPoint x: 820, startPoint y: 224, endPoint x: 767, endPoint y: 217, distance: 53.7
click div "City [GEOGRAPHIC_DATA]"
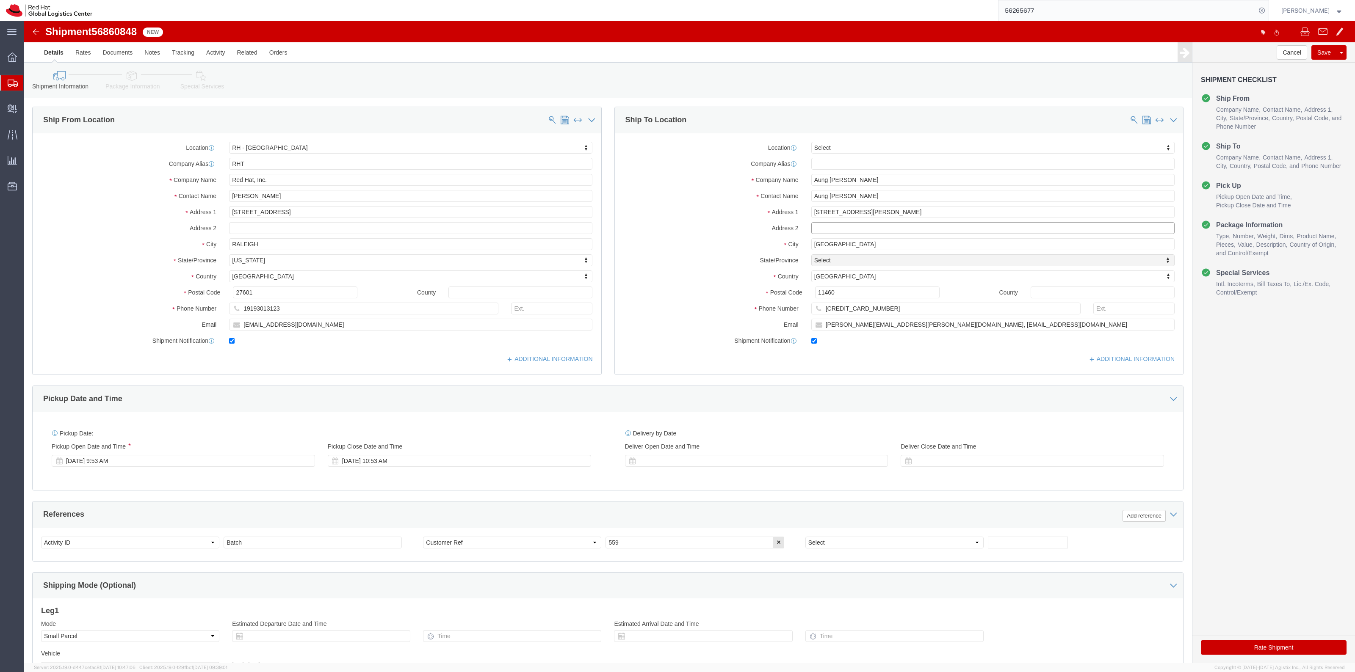
click input "text"
paste input "The Rainforest"
type input "The Rainforest"
drag, startPoint x: 761, startPoint y: 216, endPoint x: 744, endPoint y: 214, distance: 16.7
click div "Location Select Select My Profile Location [GEOGRAPHIC_DATA] - [GEOGRAPHIC_DATA…"
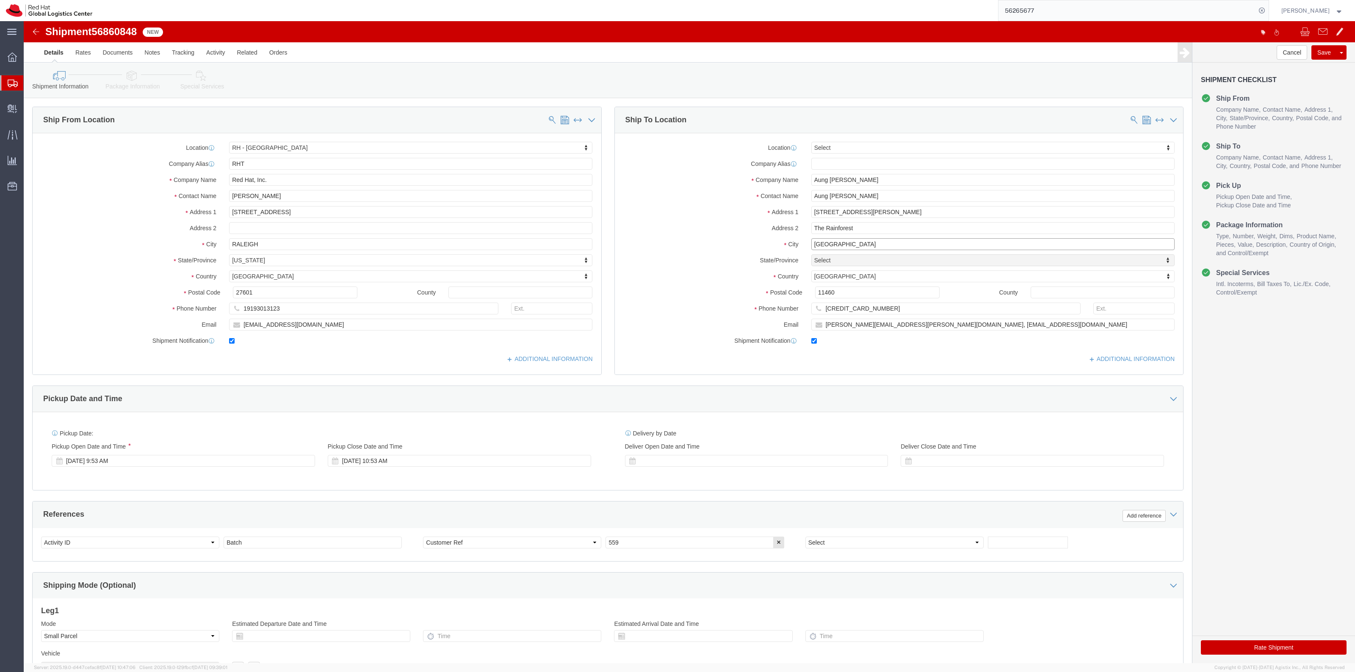
type input "[GEOGRAPHIC_DATA]"
drag, startPoint x: 814, startPoint y: 272, endPoint x: 730, endPoint y: 268, distance: 84.0
click div "Postal Code 11460"
paste input "689871"
type input "689871"
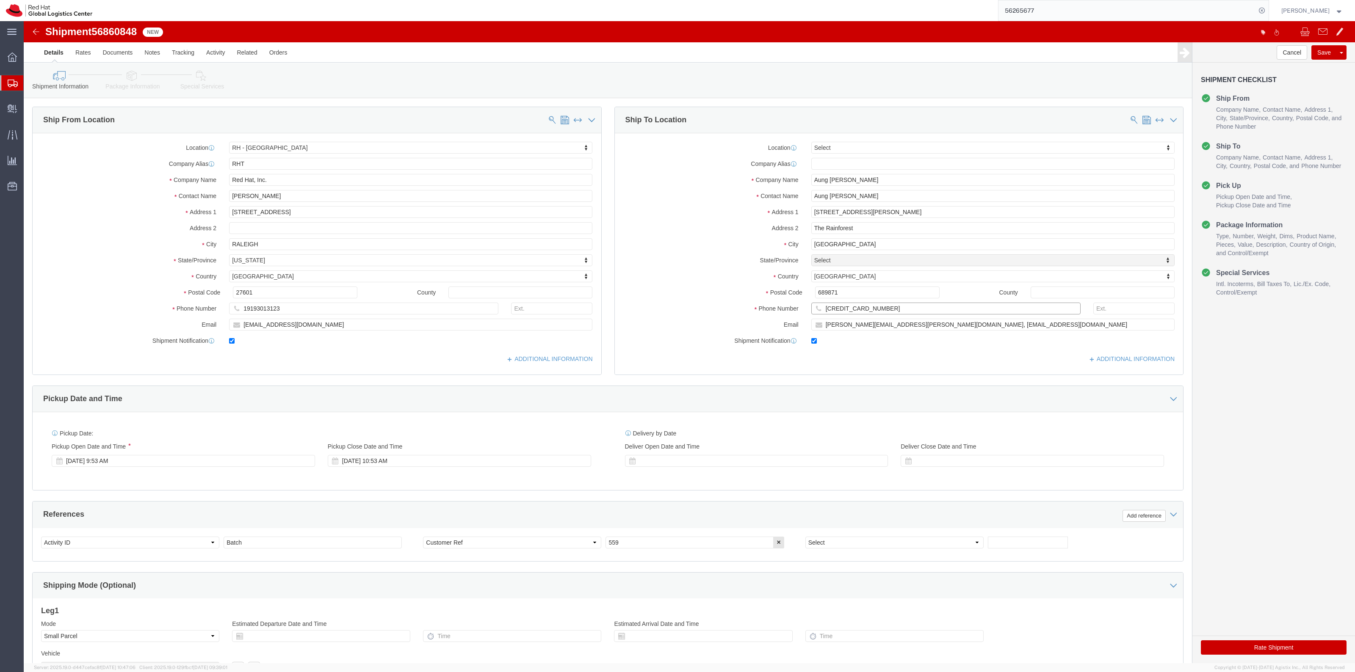
click input "[CREDIT_CARD_NUMBER]"
drag, startPoint x: 845, startPoint y: 285, endPoint x: 760, endPoint y: 284, distance: 85.1
click div "Phone Number [PHONE_NUMBER]"
paste input "5 9368829"
click input "65 93688298"
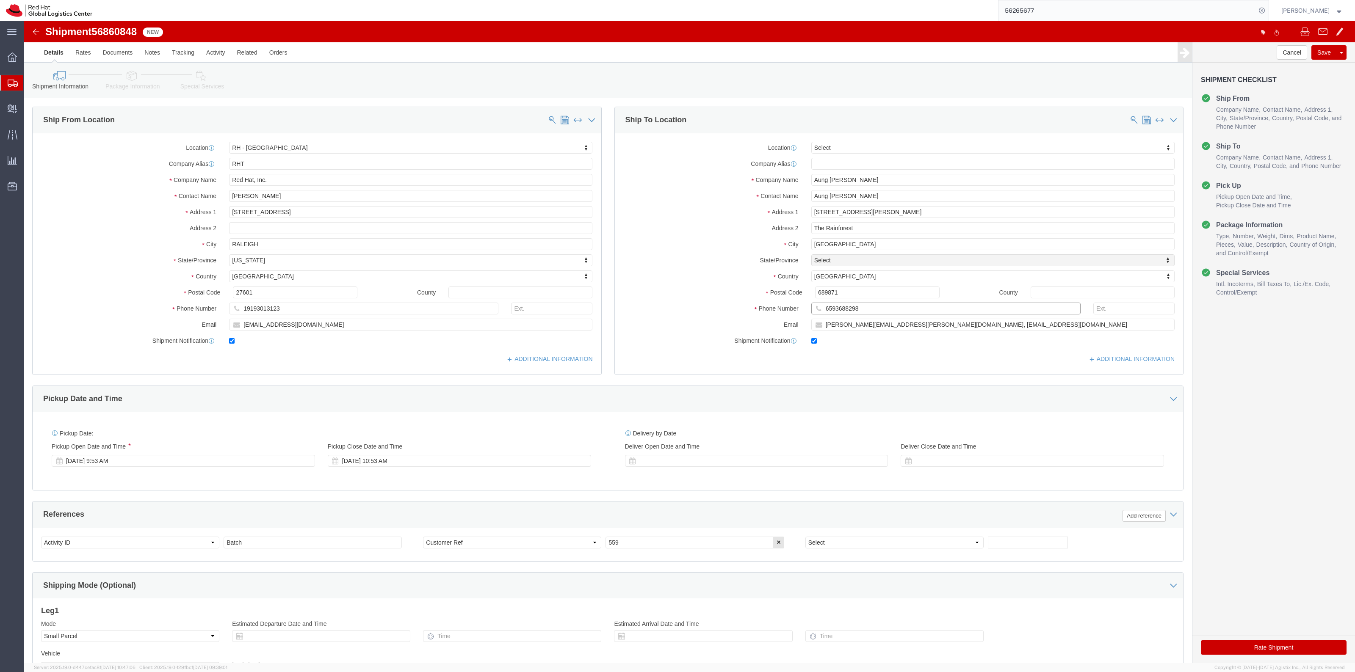
type input "6593688298"
drag, startPoint x: 954, startPoint y: 303, endPoint x: 763, endPoint y: 307, distance: 191.0
click div "Email [PERSON_NAME][EMAIL_ADDRESS][PERSON_NAME][DOMAIN_NAME], [EMAIL_ADDRESS][D…"
paste input "[PERSON_NAME].aung@stengg"
type input "[PERSON_NAME][EMAIL_ADDRESS][DOMAIN_NAME]"
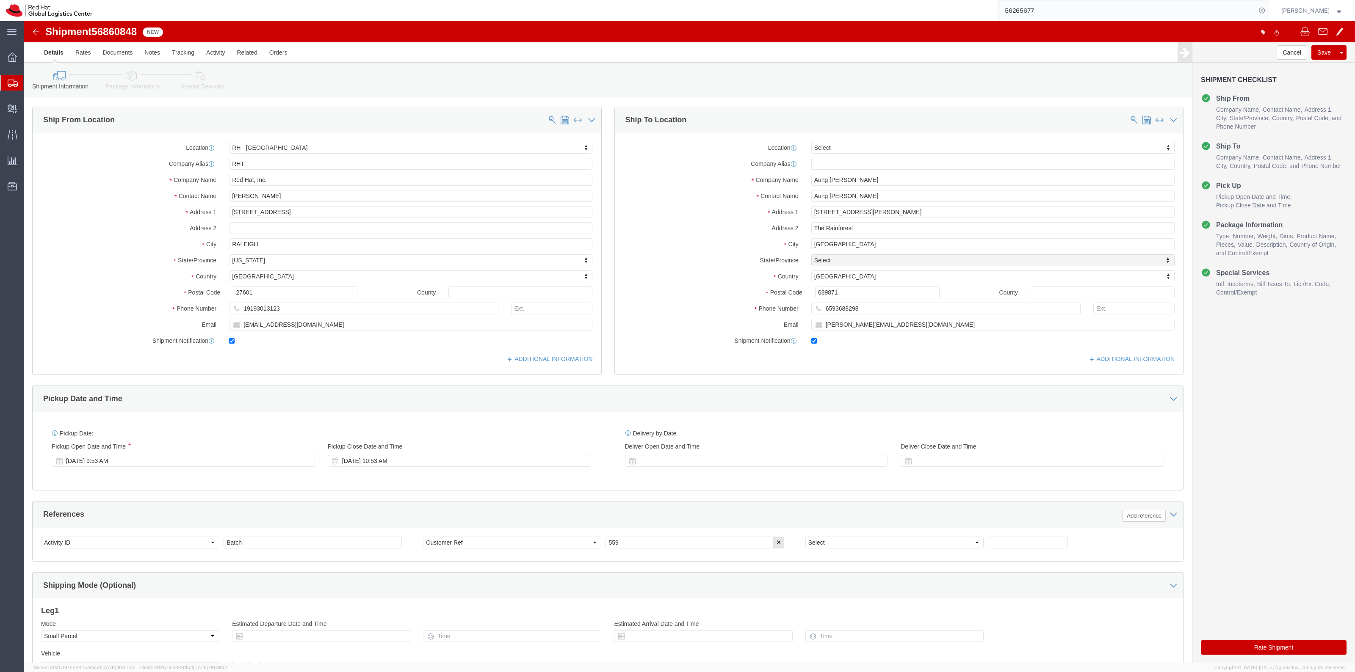
click link "Package Information"
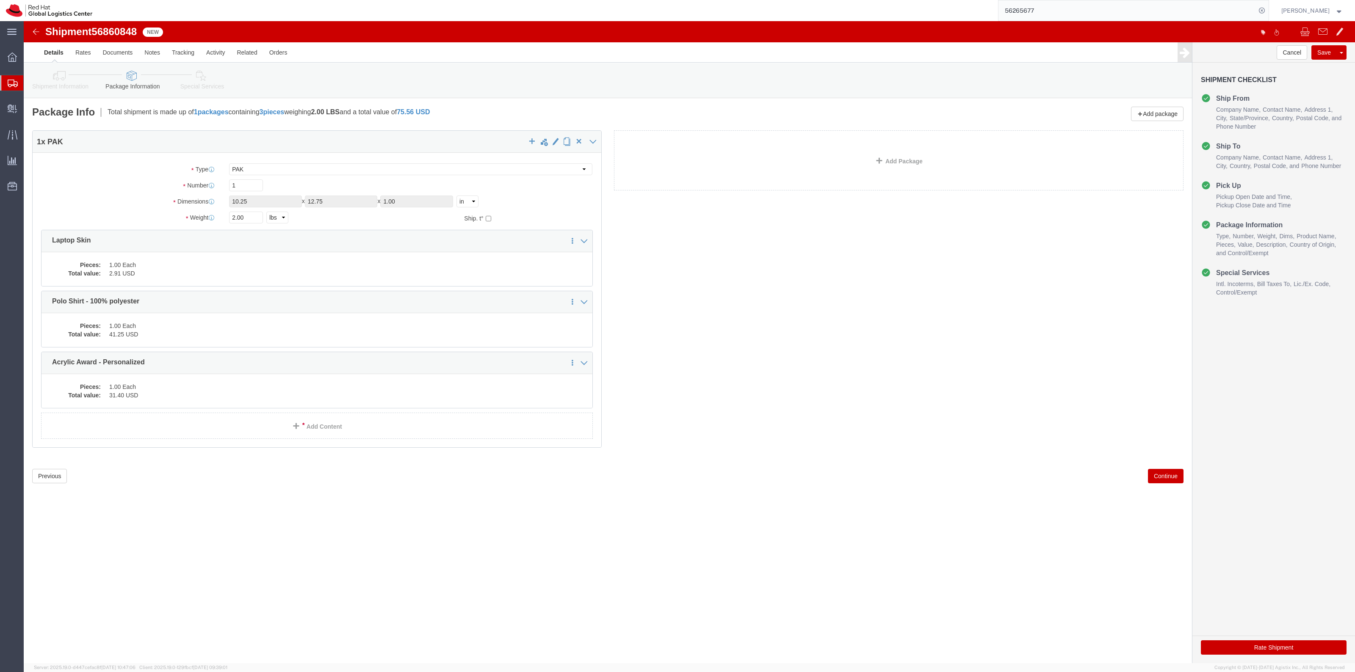
click link "Shipment Information"
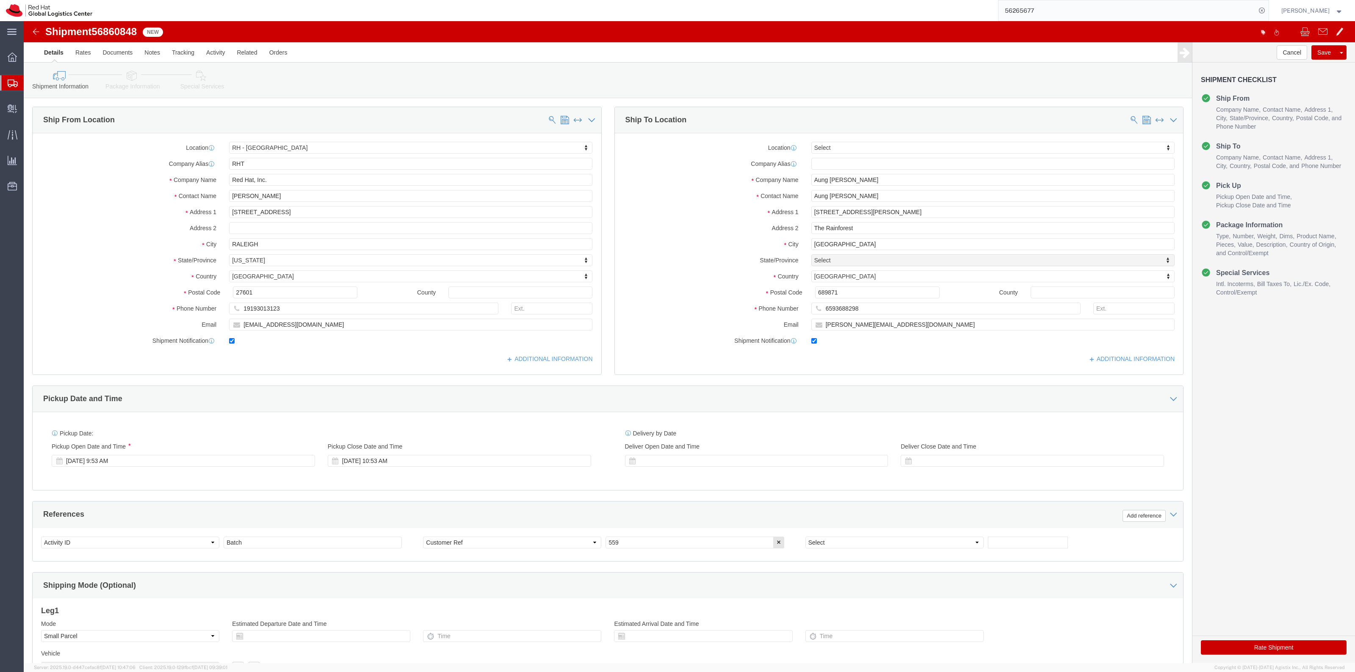
click link "Special Services"
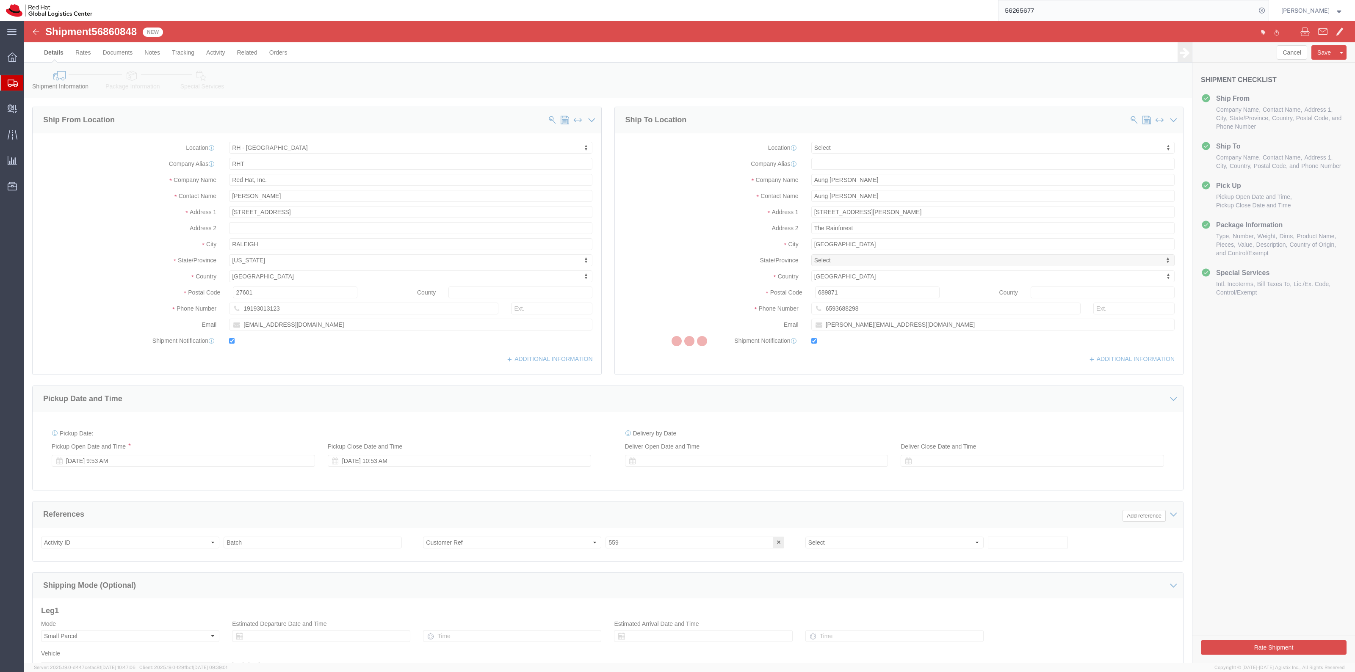
select select
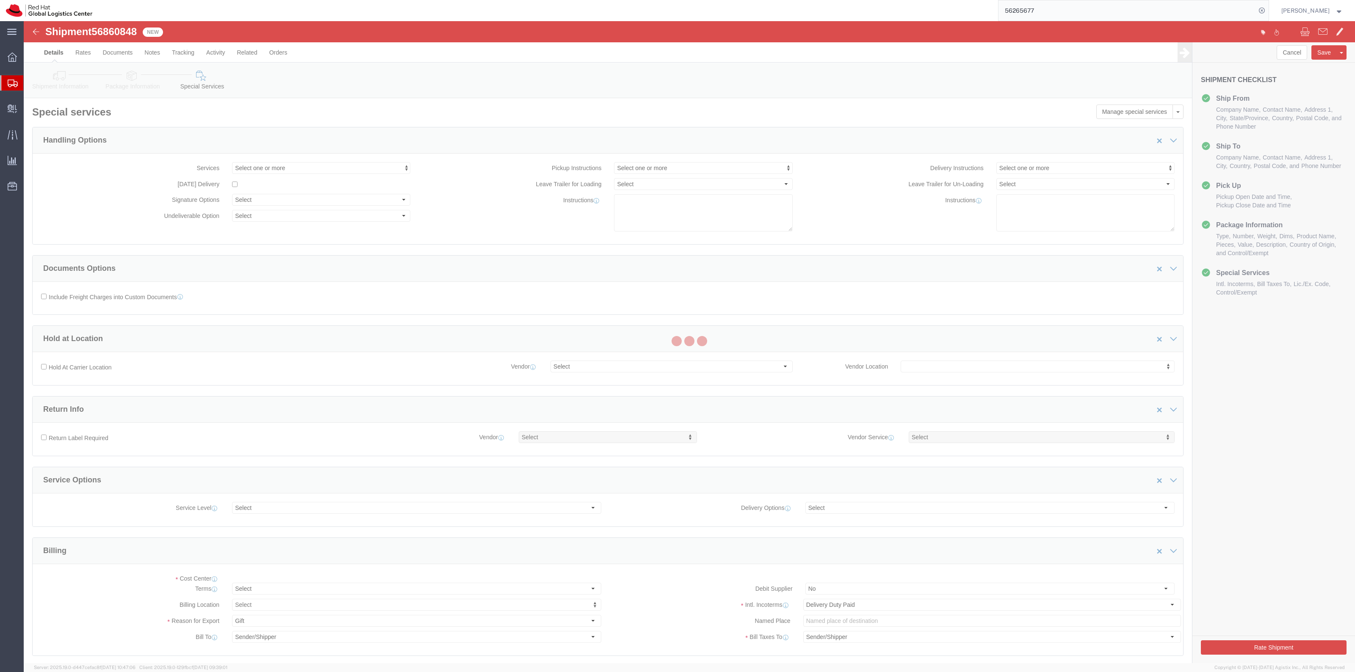
select select "COSTCENTER"
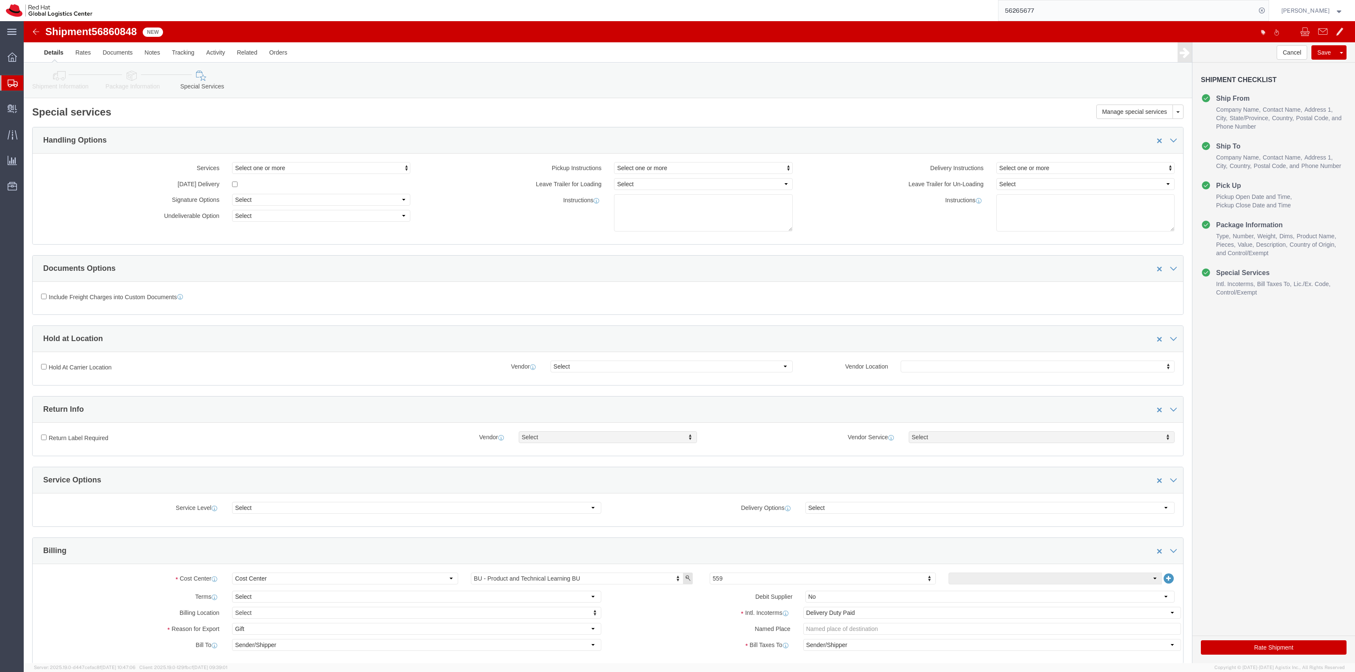
click link "Shipment Information"
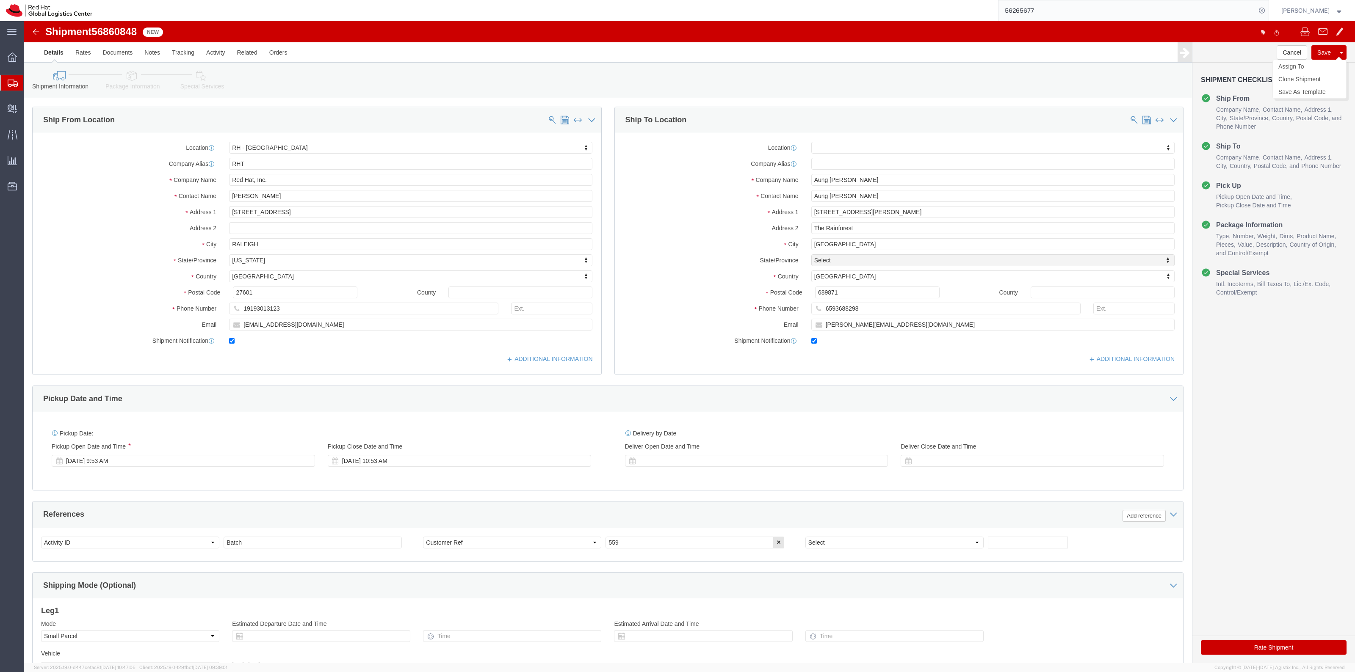
click button "Save"
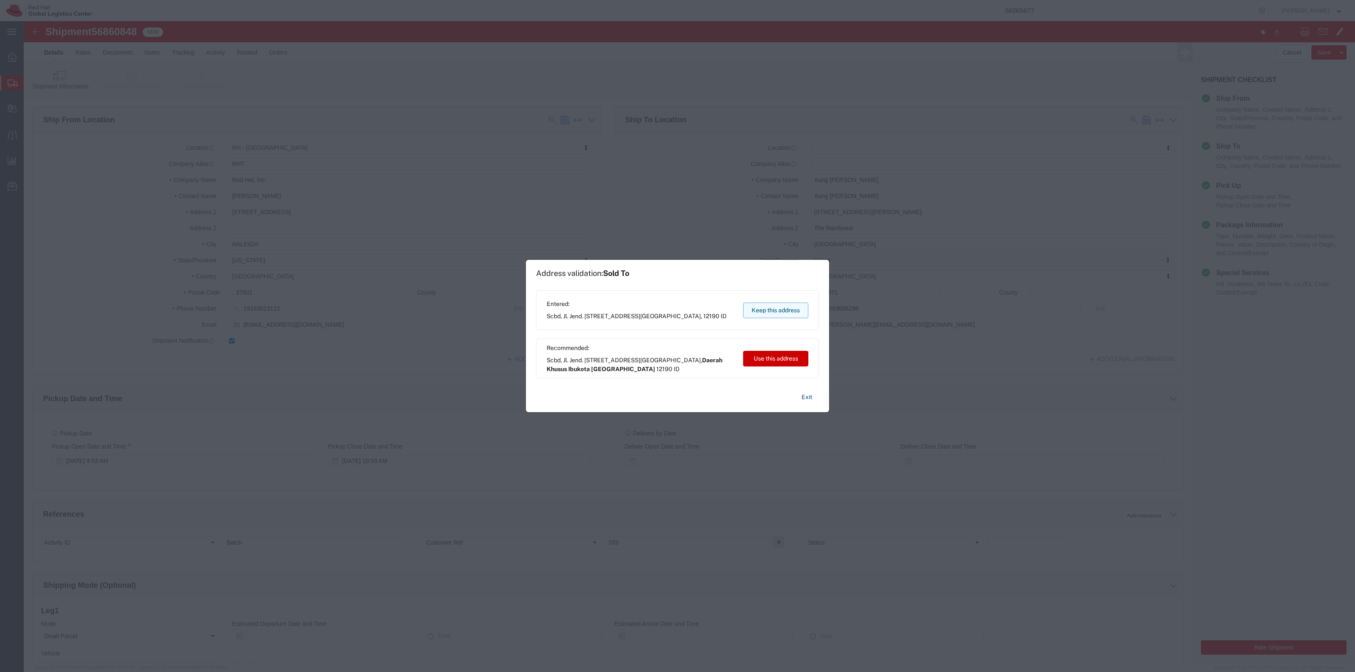
click at [794, 308] on button "Keep this address" at bounding box center [775, 311] width 65 height 16
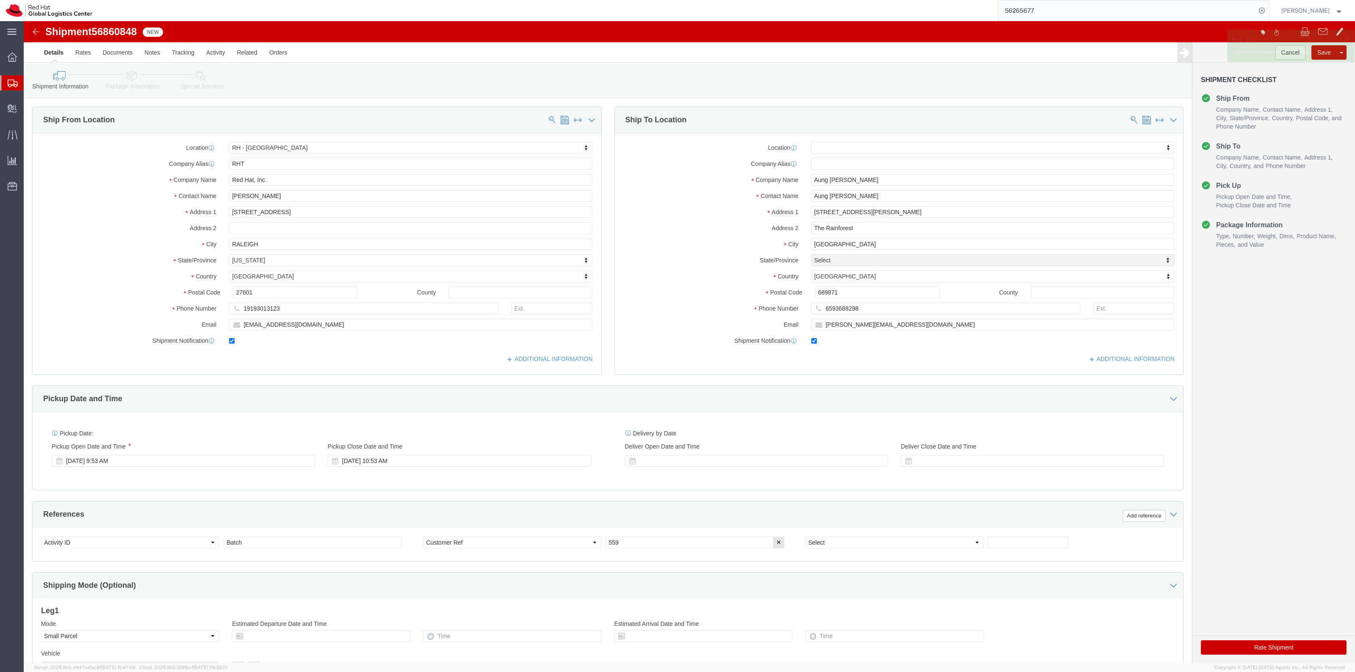
click link "Special Services"
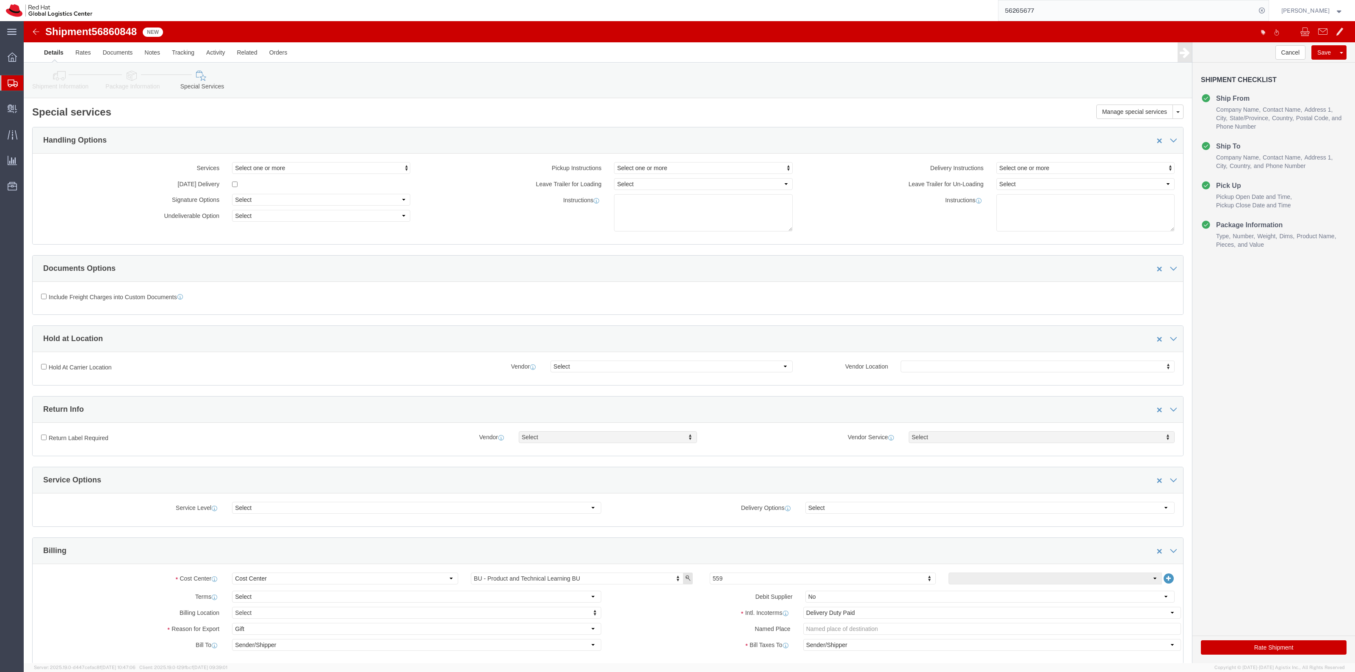
click icon
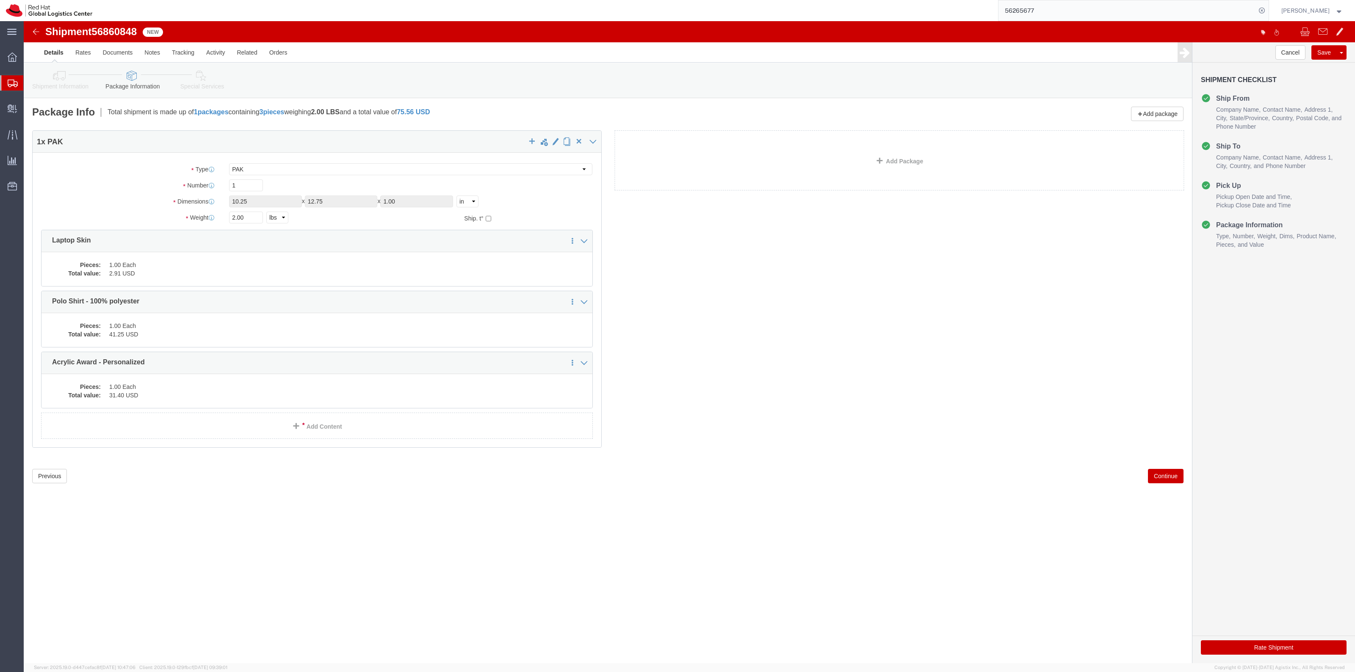
click icon
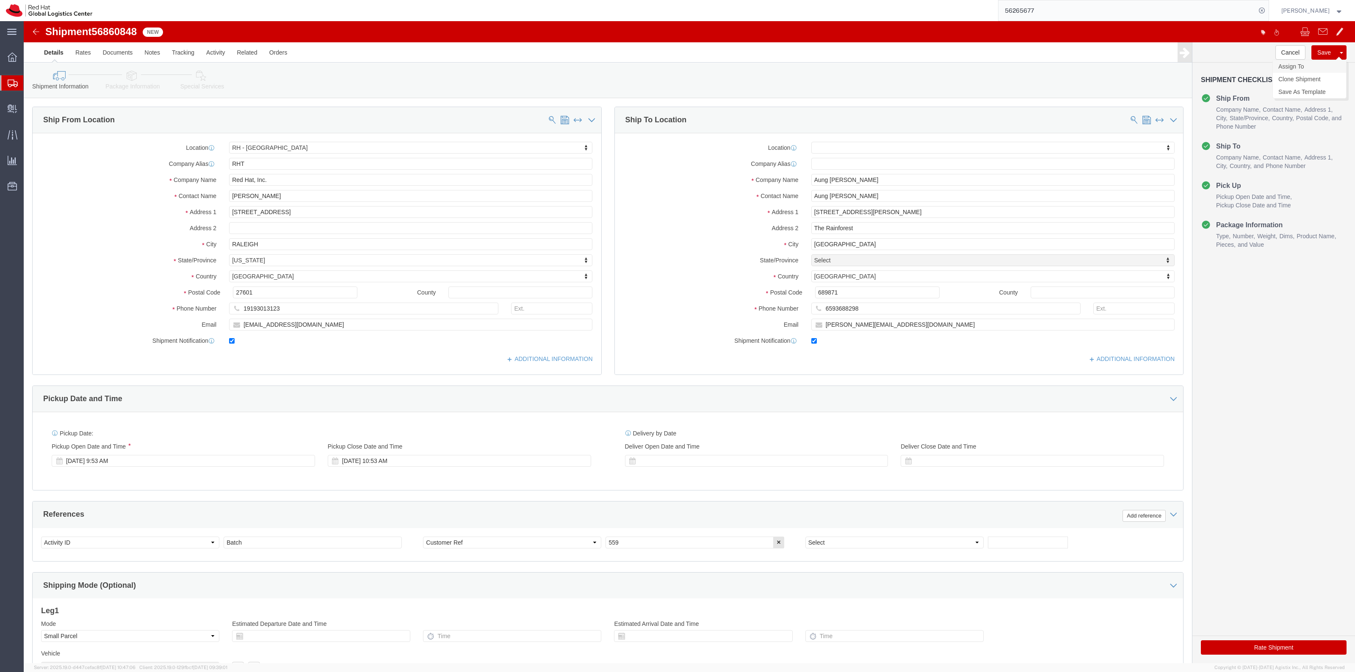
click link "Assign To"
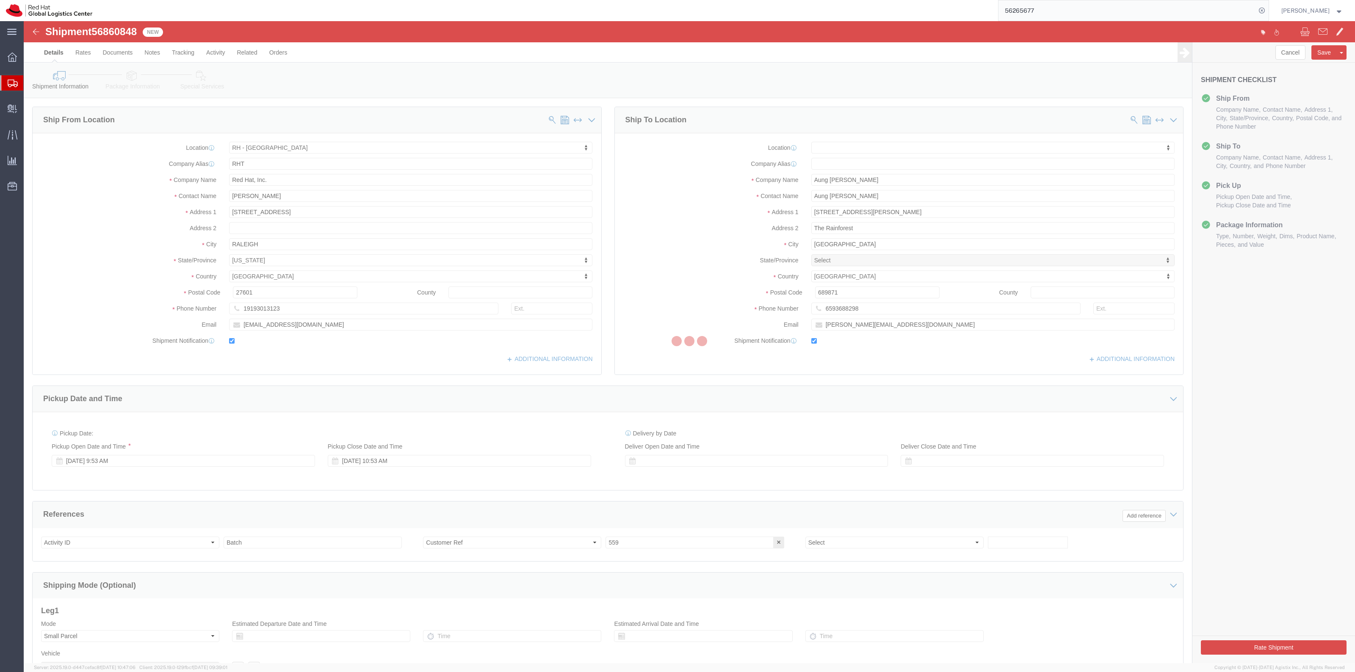
select select
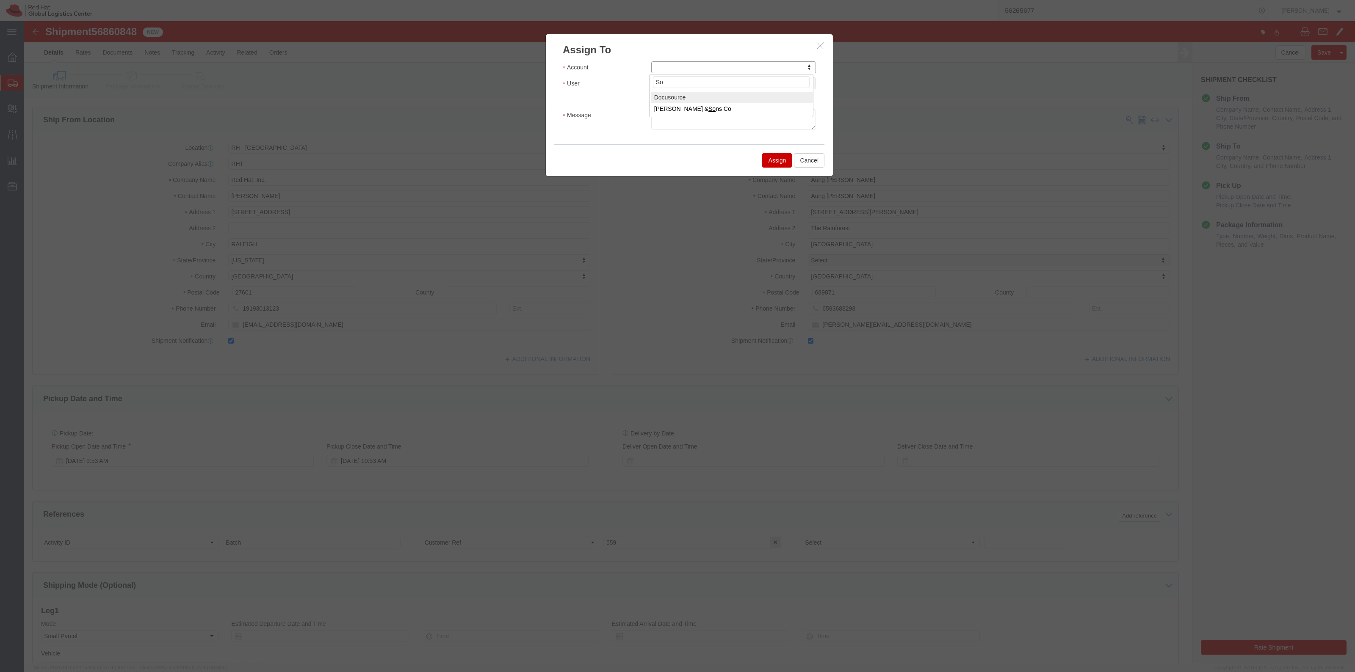
type input "S"
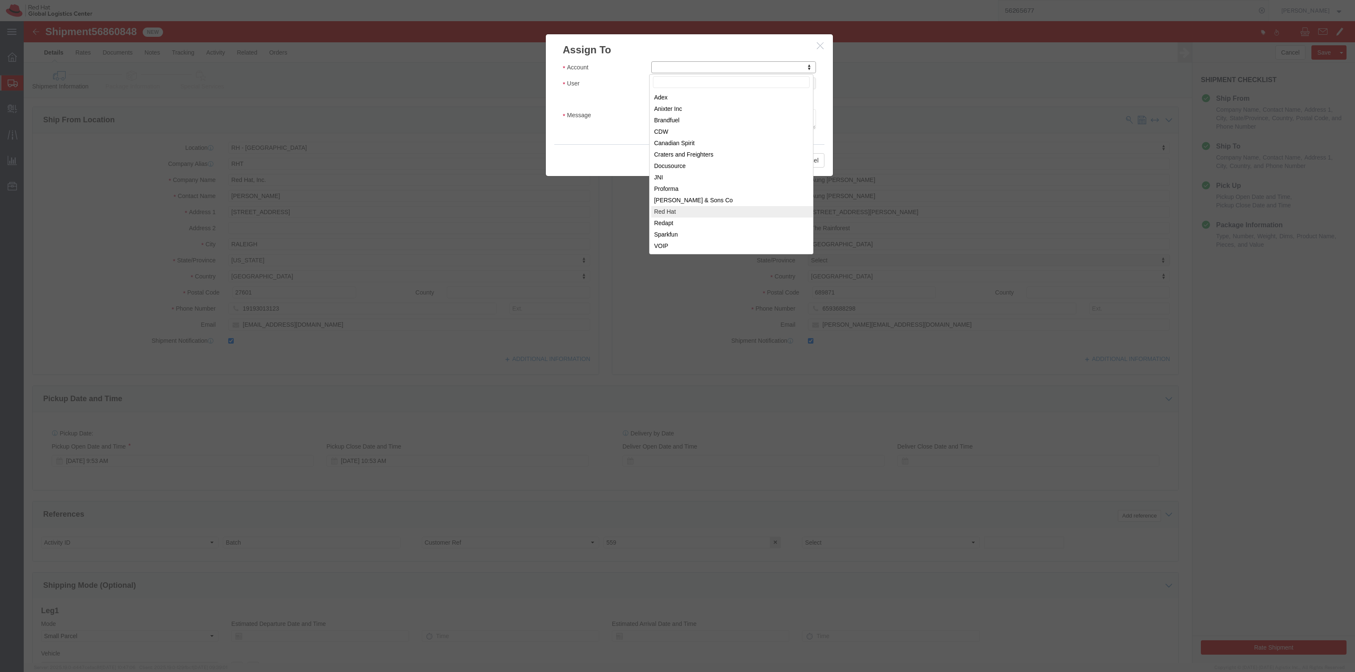
select select "104821"
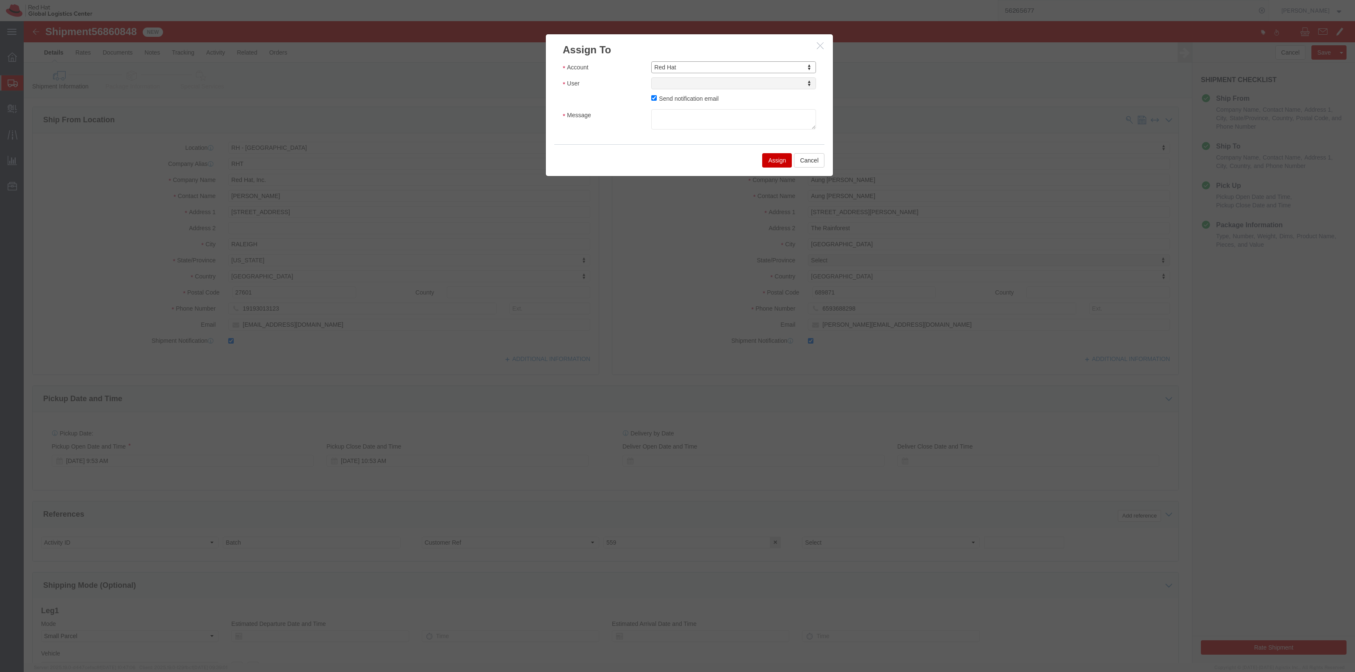
select select
type input "sona"
select select "17159"
click textarea "Message"
type textarea "RHCA Kit"
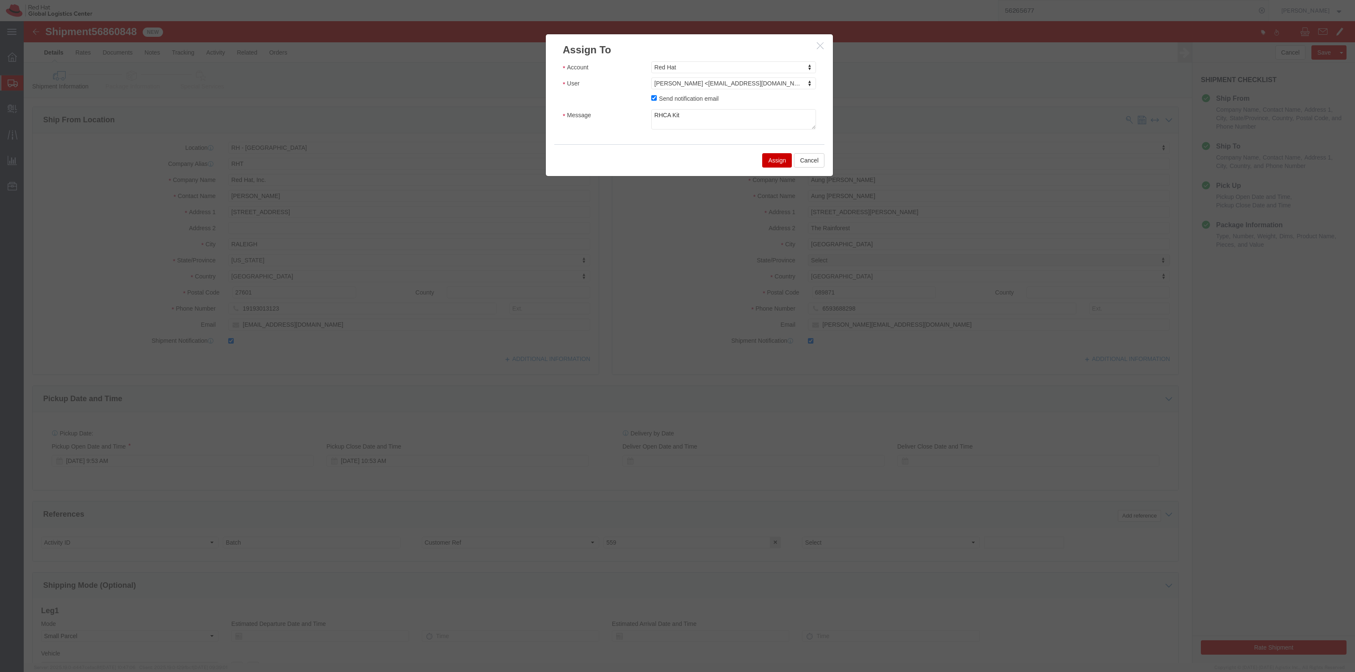
click button "Assign"
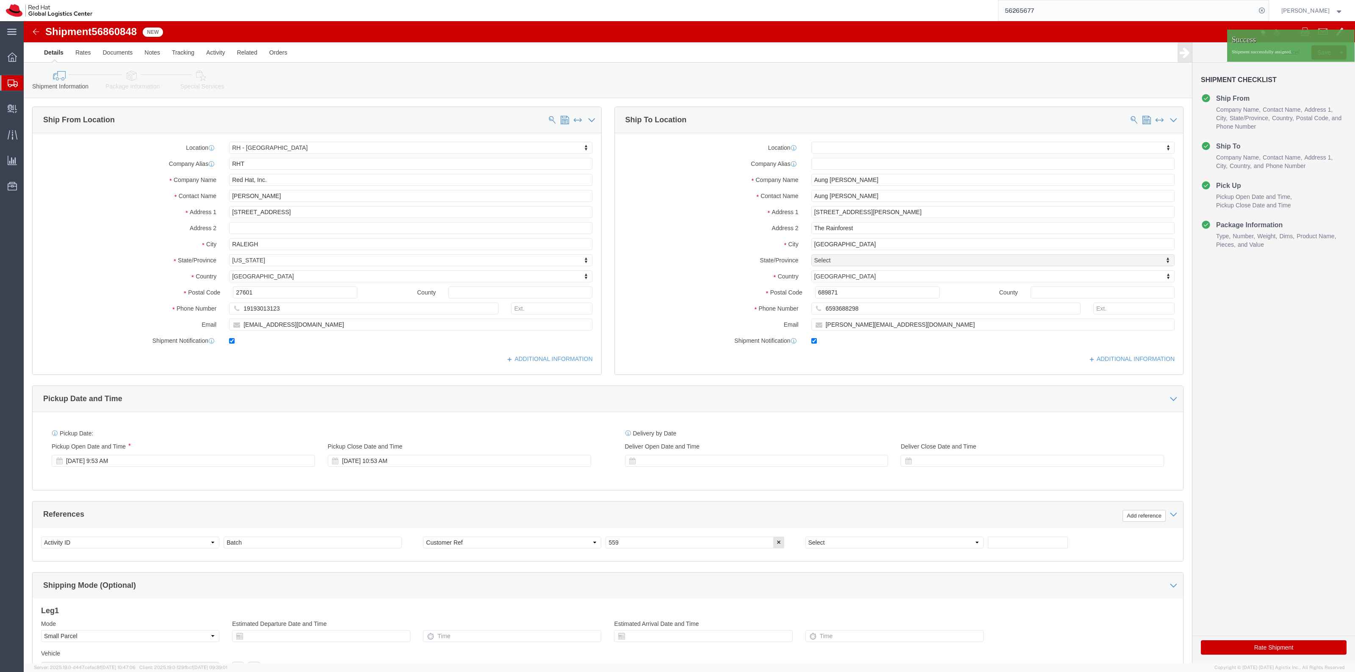
click at [0, 0] on span "Shipment Manager" at bounding box center [0, 0] width 0 height 0
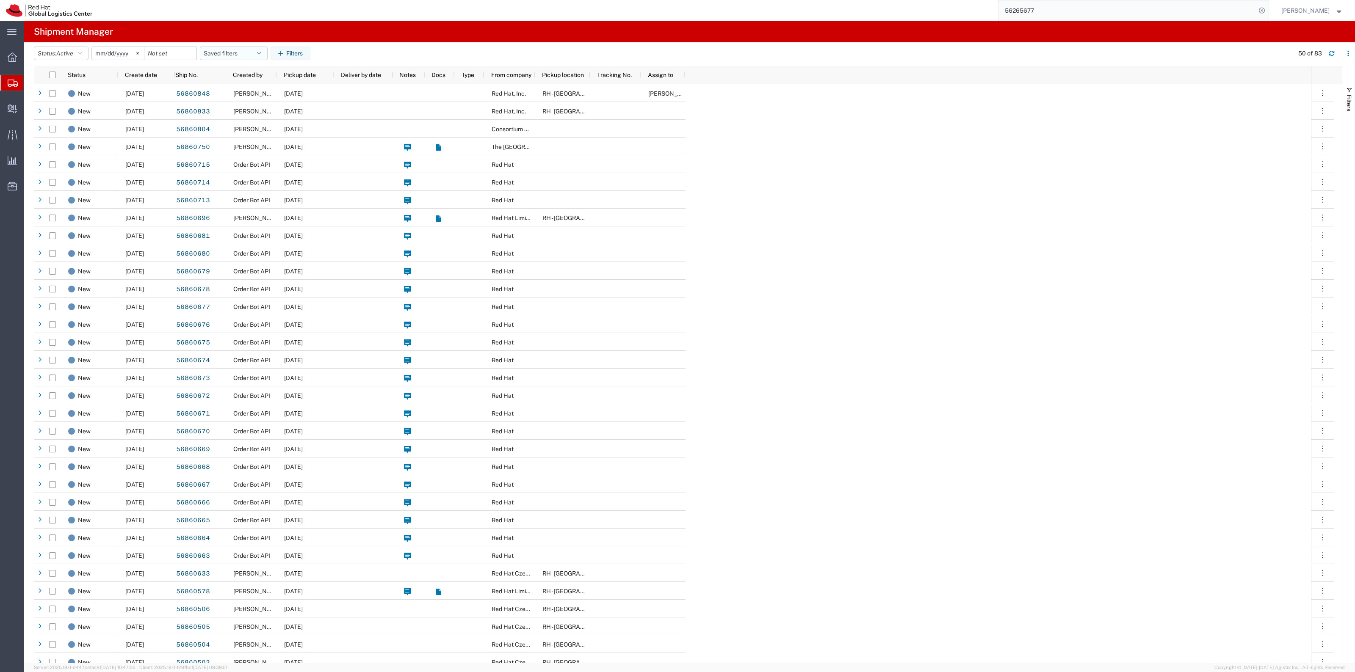
click at [241, 53] on button "Saved filters" at bounding box center [234, 54] width 68 height 14
click at [234, 83] on span "New filter save" at bounding box center [256, 91] width 111 height 16
type input "[DATE]"
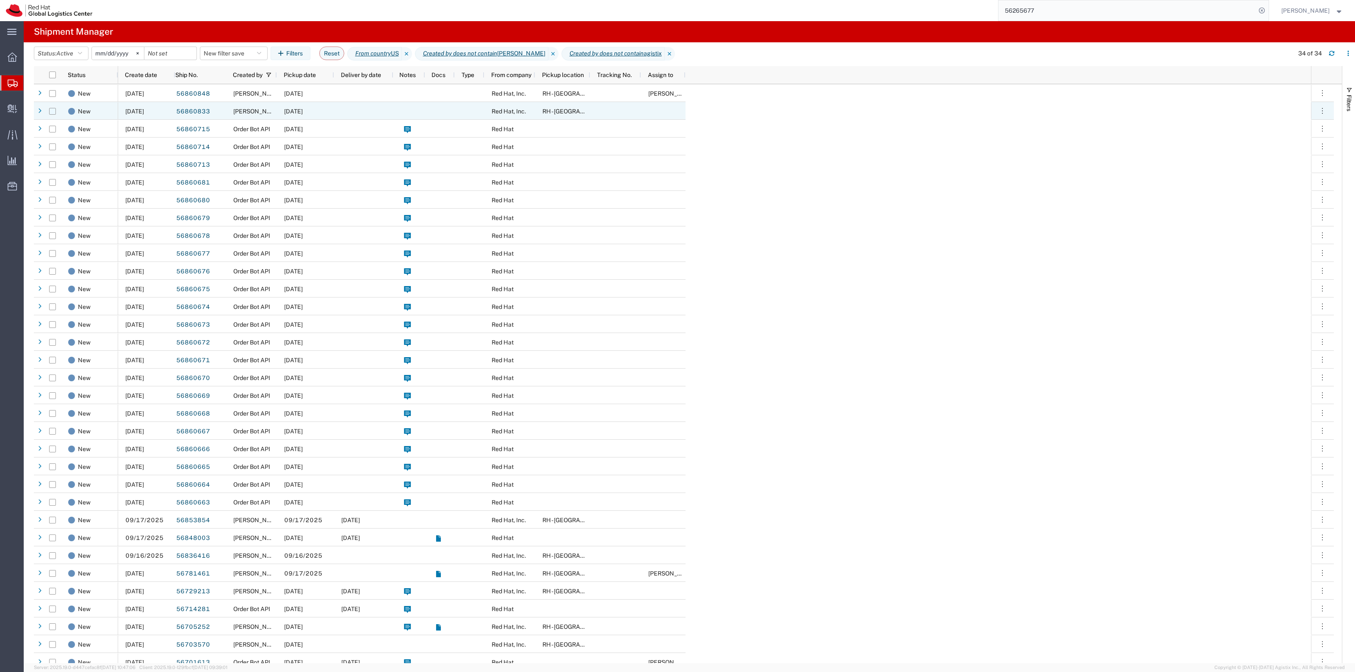
click at [53, 113] on input "Press Space to toggle row selection (unchecked)" at bounding box center [52, 111] width 7 height 7
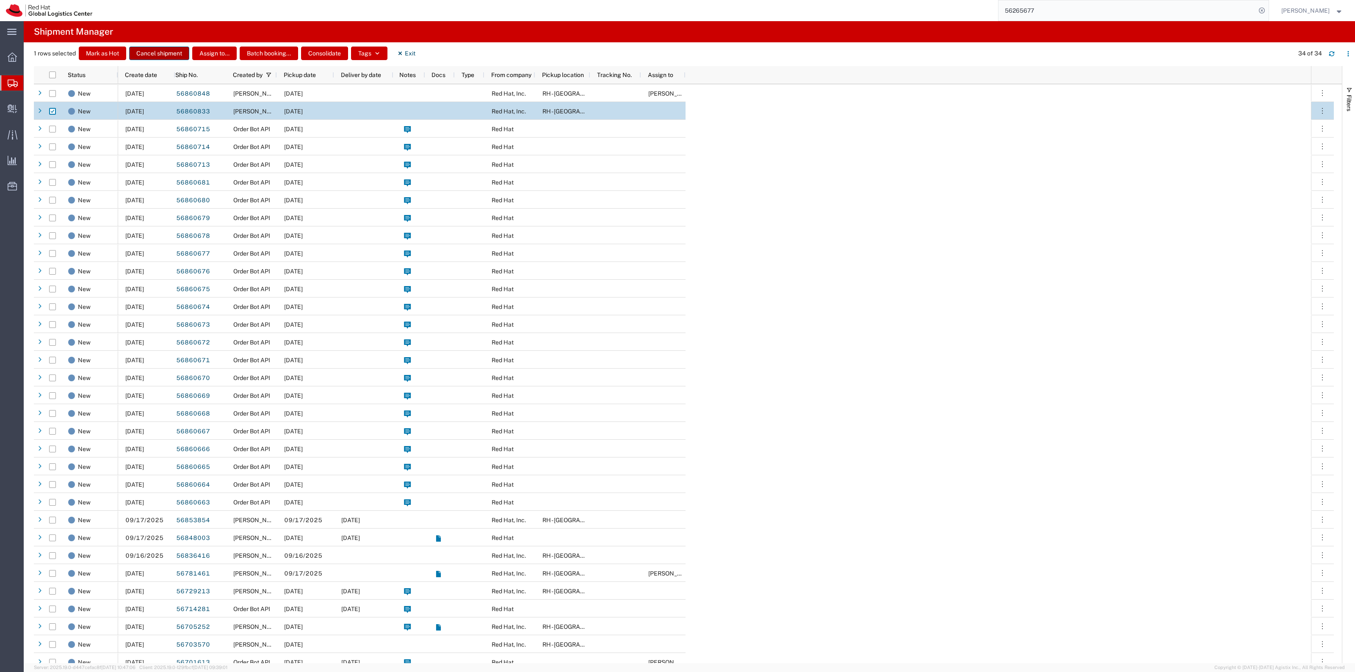
click at [160, 52] on button "Cancel shipment" at bounding box center [159, 54] width 60 height 14
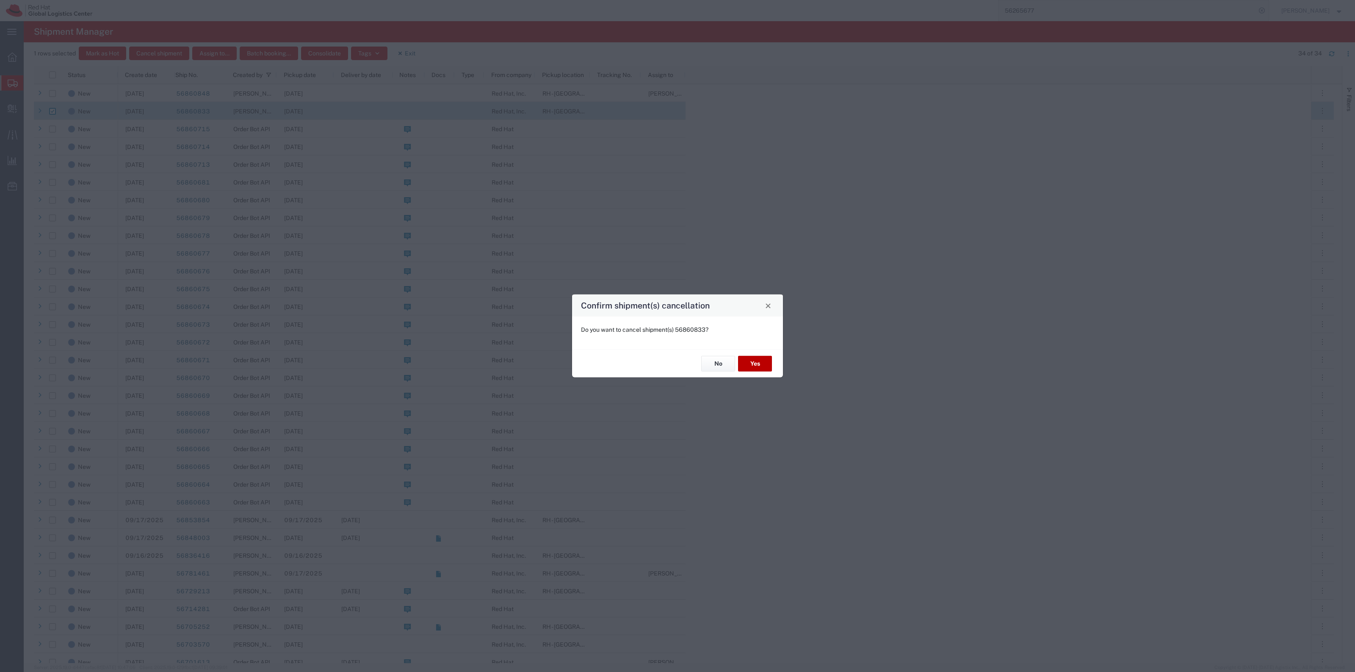
click at [758, 359] on button "Yes" at bounding box center [755, 364] width 34 height 16
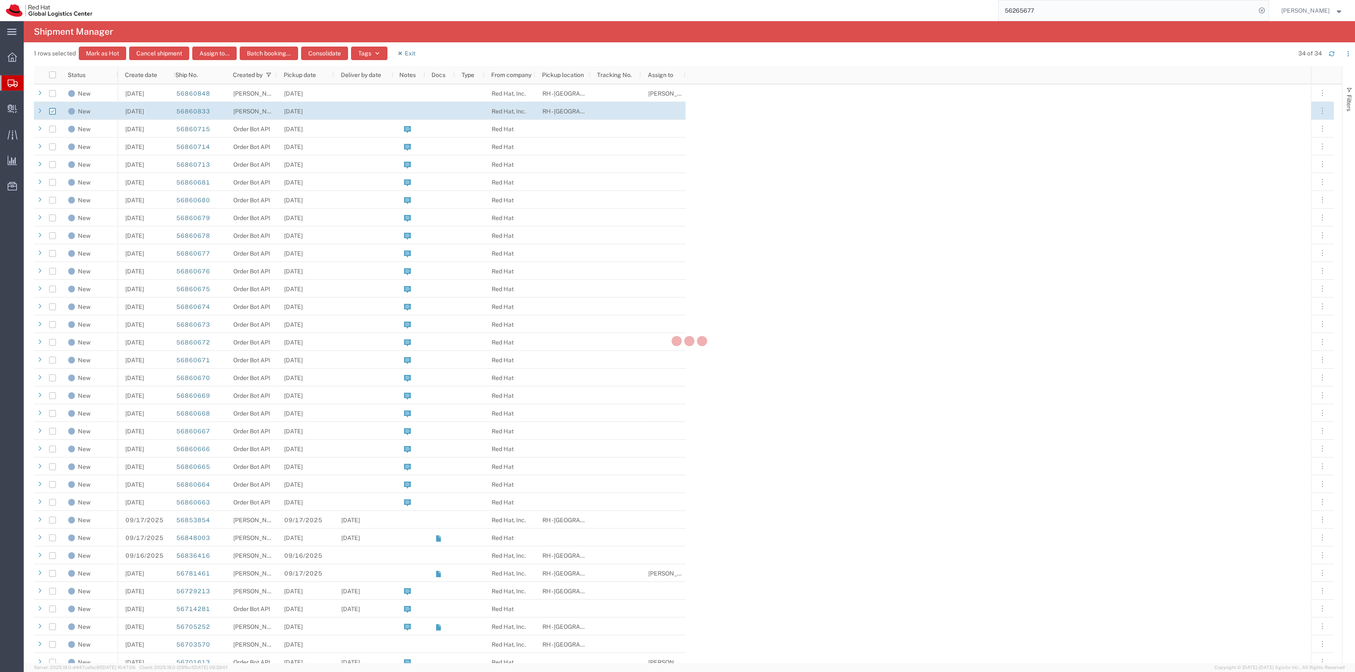
checkbox input "false"
